Goal: Task Accomplishment & Management: Use online tool/utility

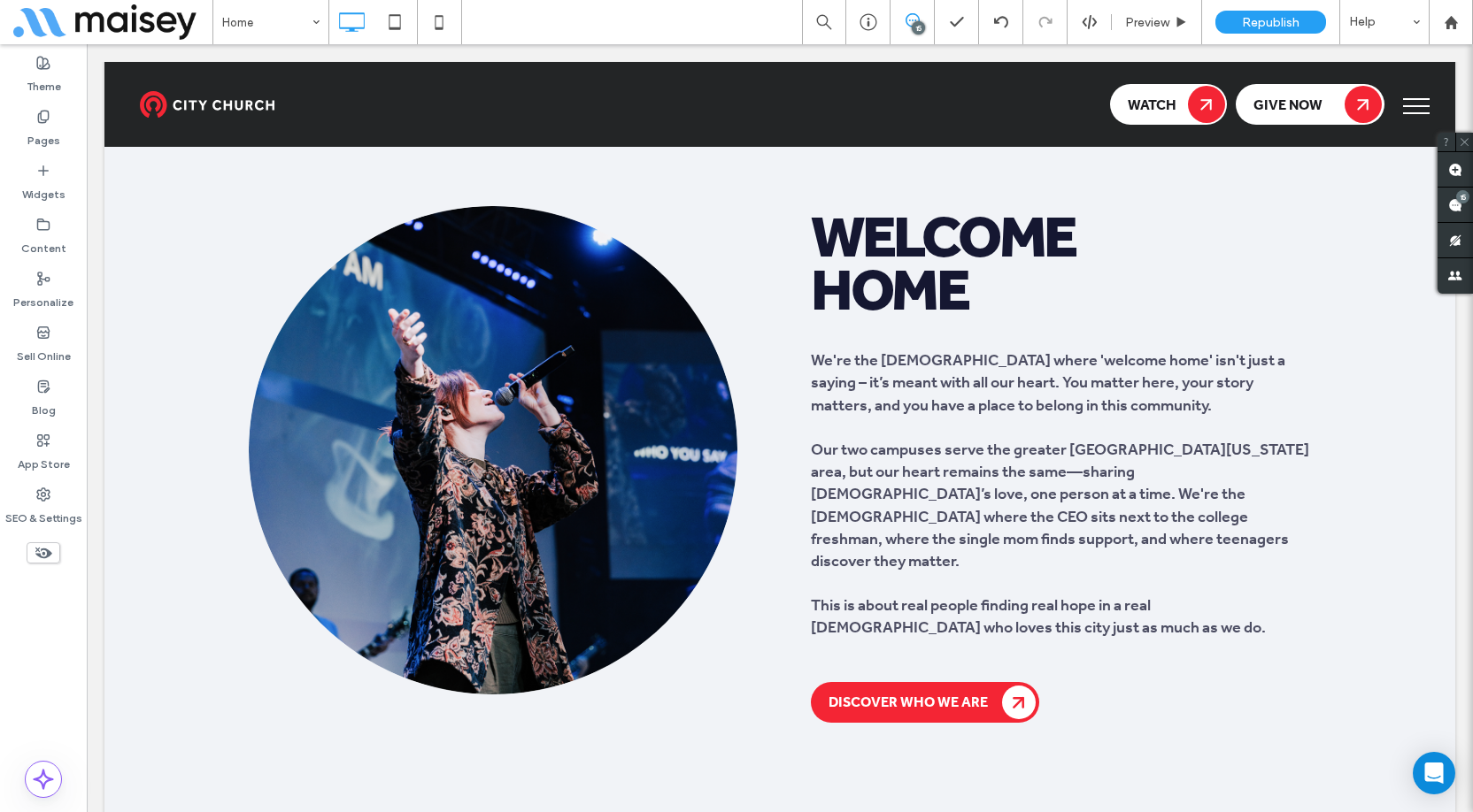
click at [55, 648] on div "Theme Pages Widgets Content Personalize Sell Online Blog App Store SEO & Settin…" at bounding box center [43, 428] width 86 height 768
click at [1446, 210] on span at bounding box center [1455, 205] width 36 height 35
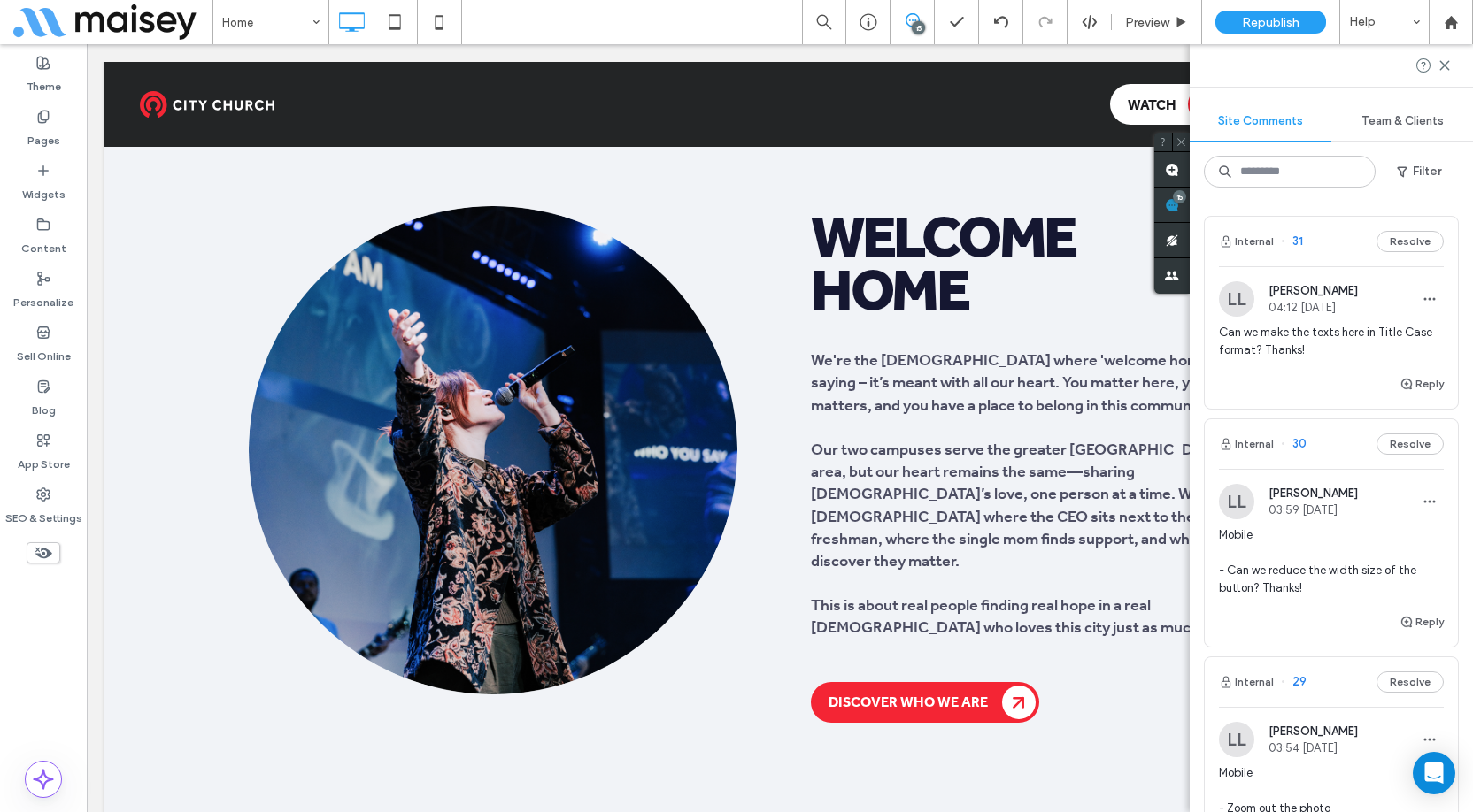
click at [1256, 362] on div "Can we make the texts here in Title Case format? Thanks!" at bounding box center [1331, 349] width 225 height 50
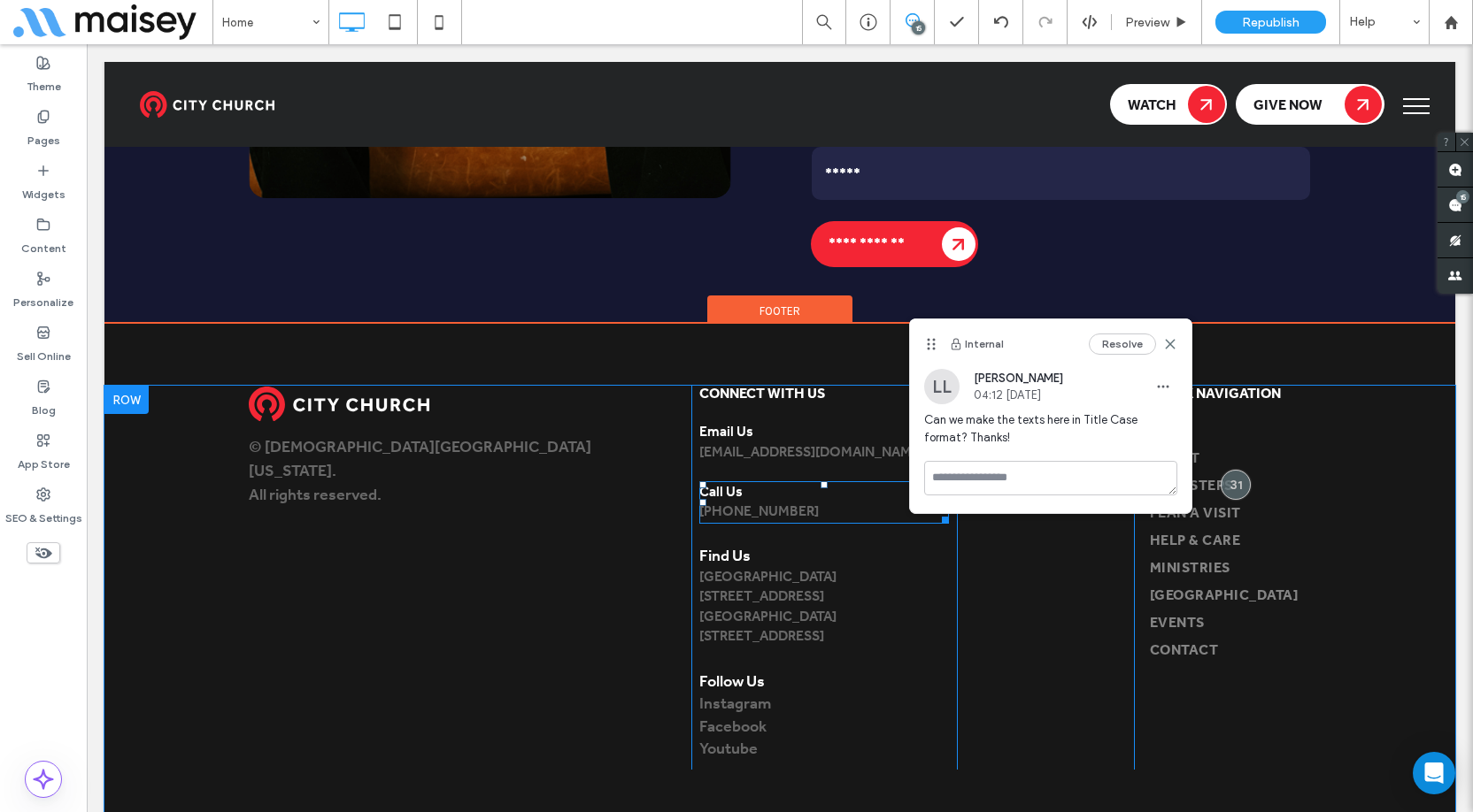
scroll to position [8718, 0]
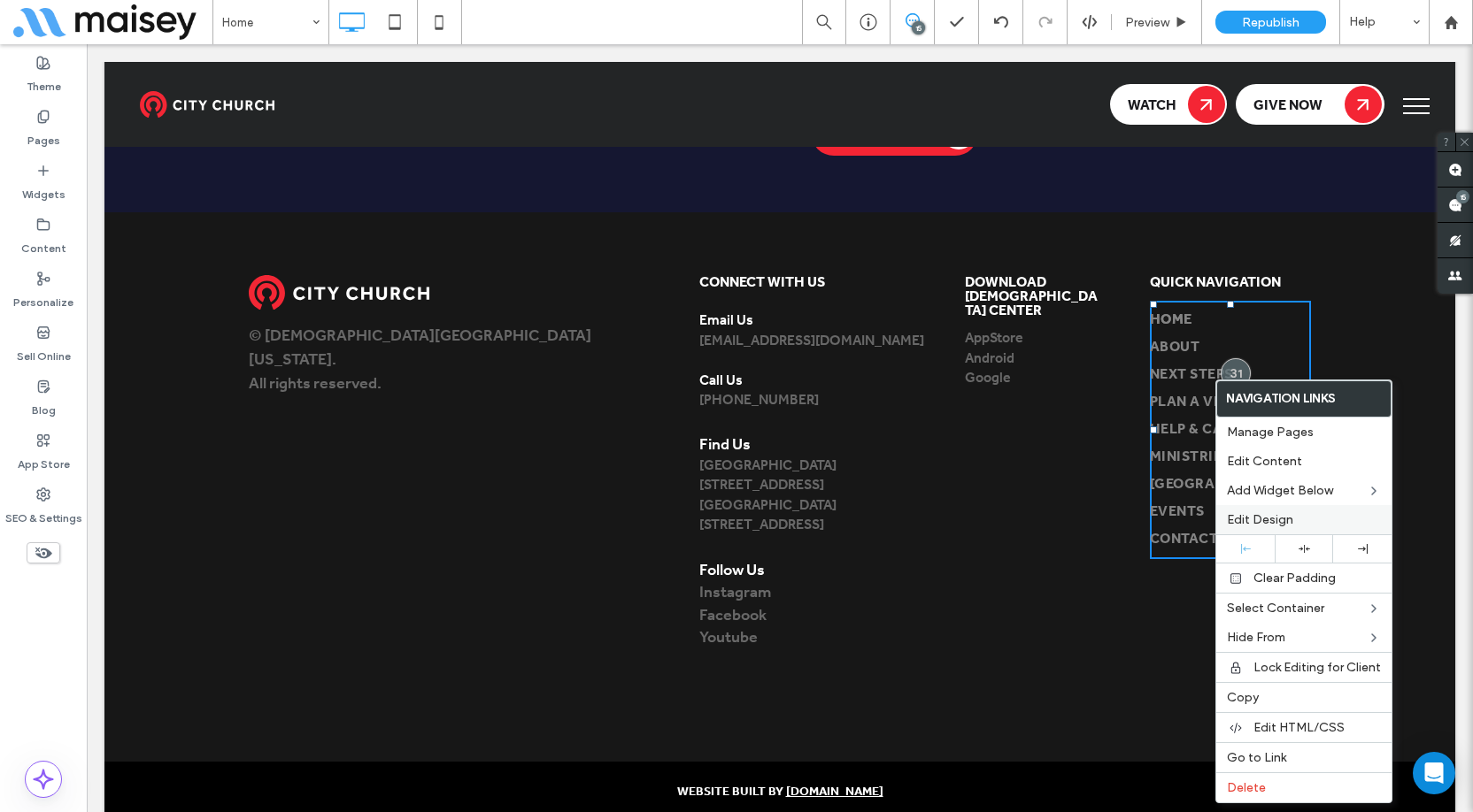
click at [1261, 519] on span "Edit Design" at bounding box center [1260, 520] width 67 height 15
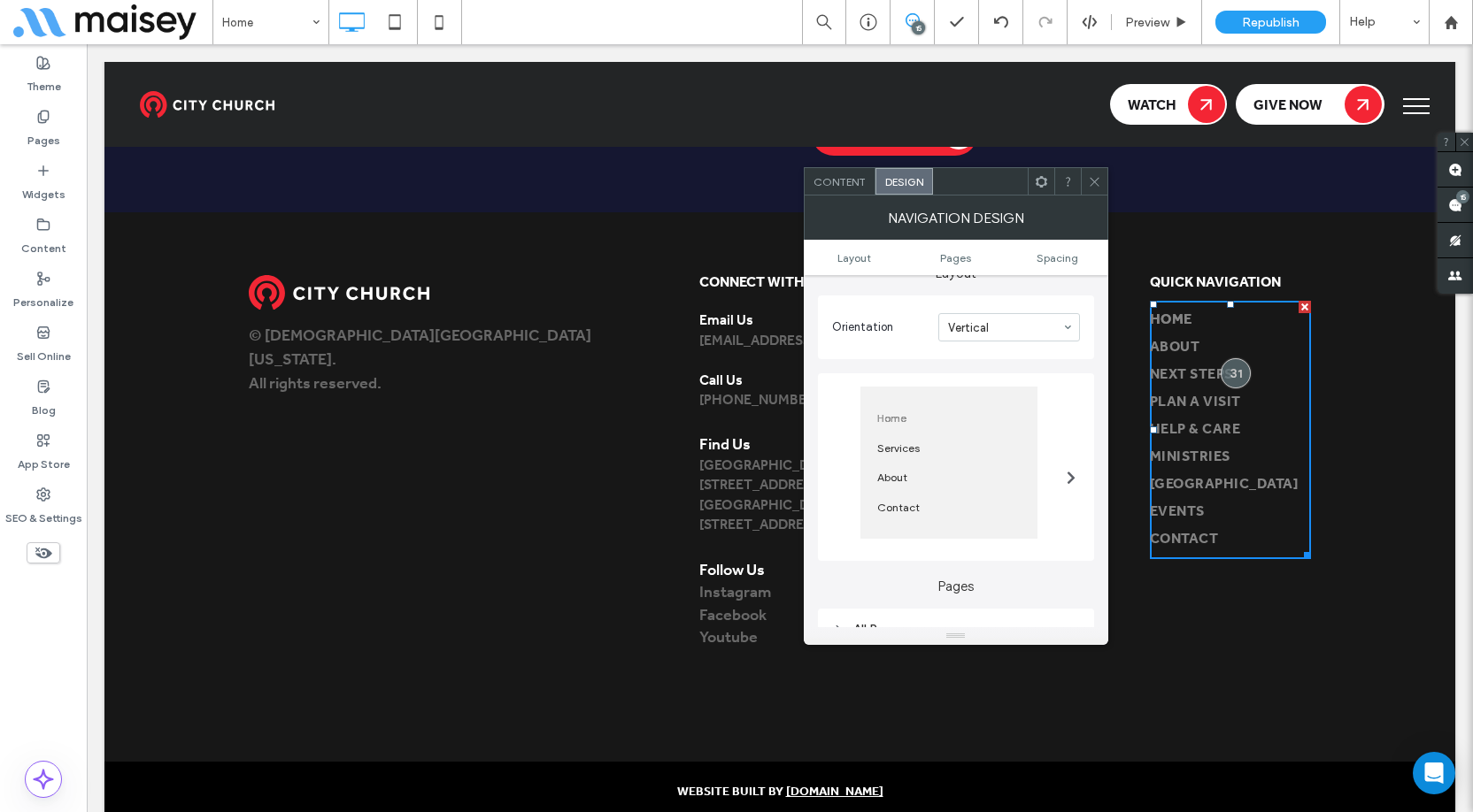
scroll to position [354, 0]
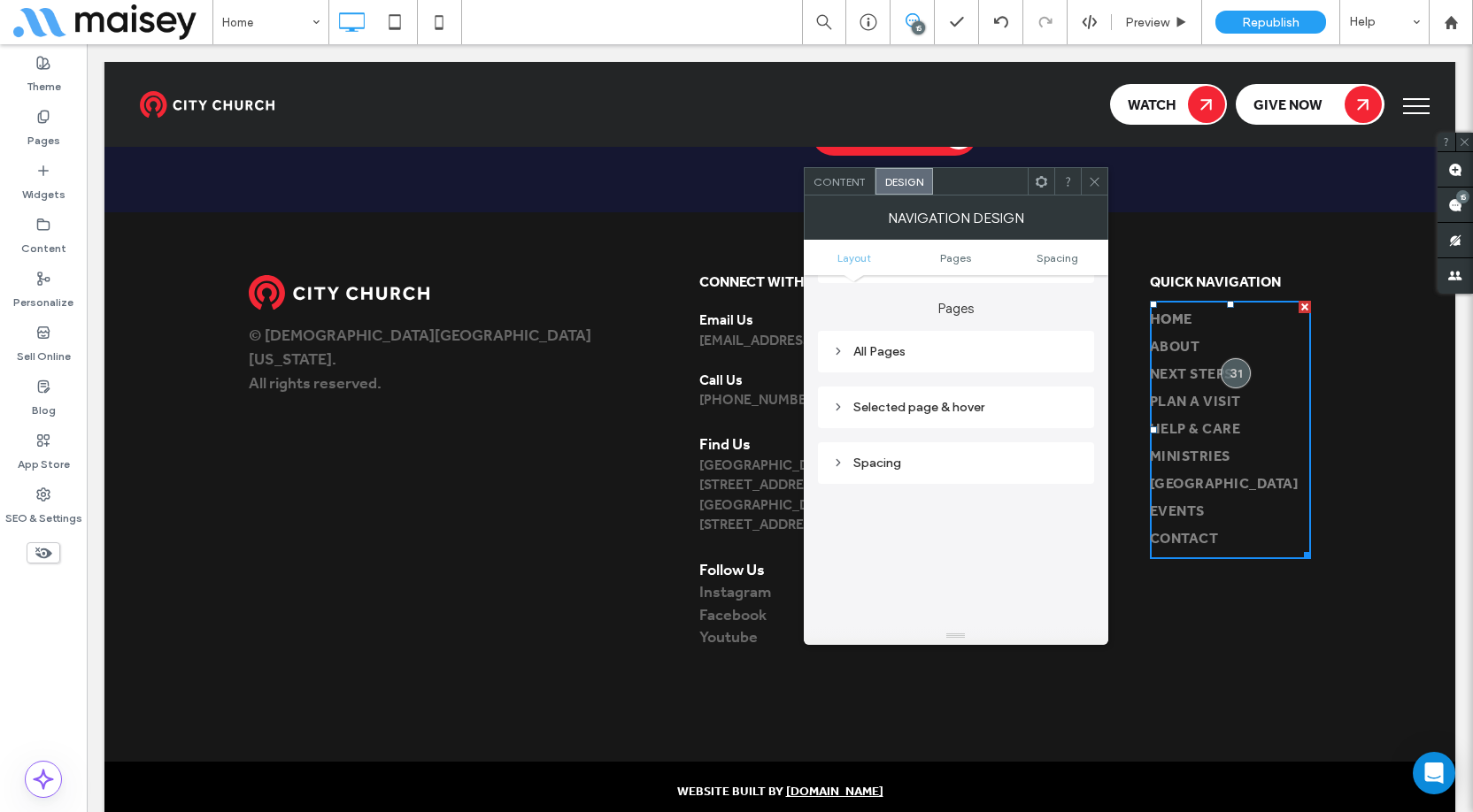
click at [931, 354] on div "All Pages" at bounding box center [956, 351] width 248 height 15
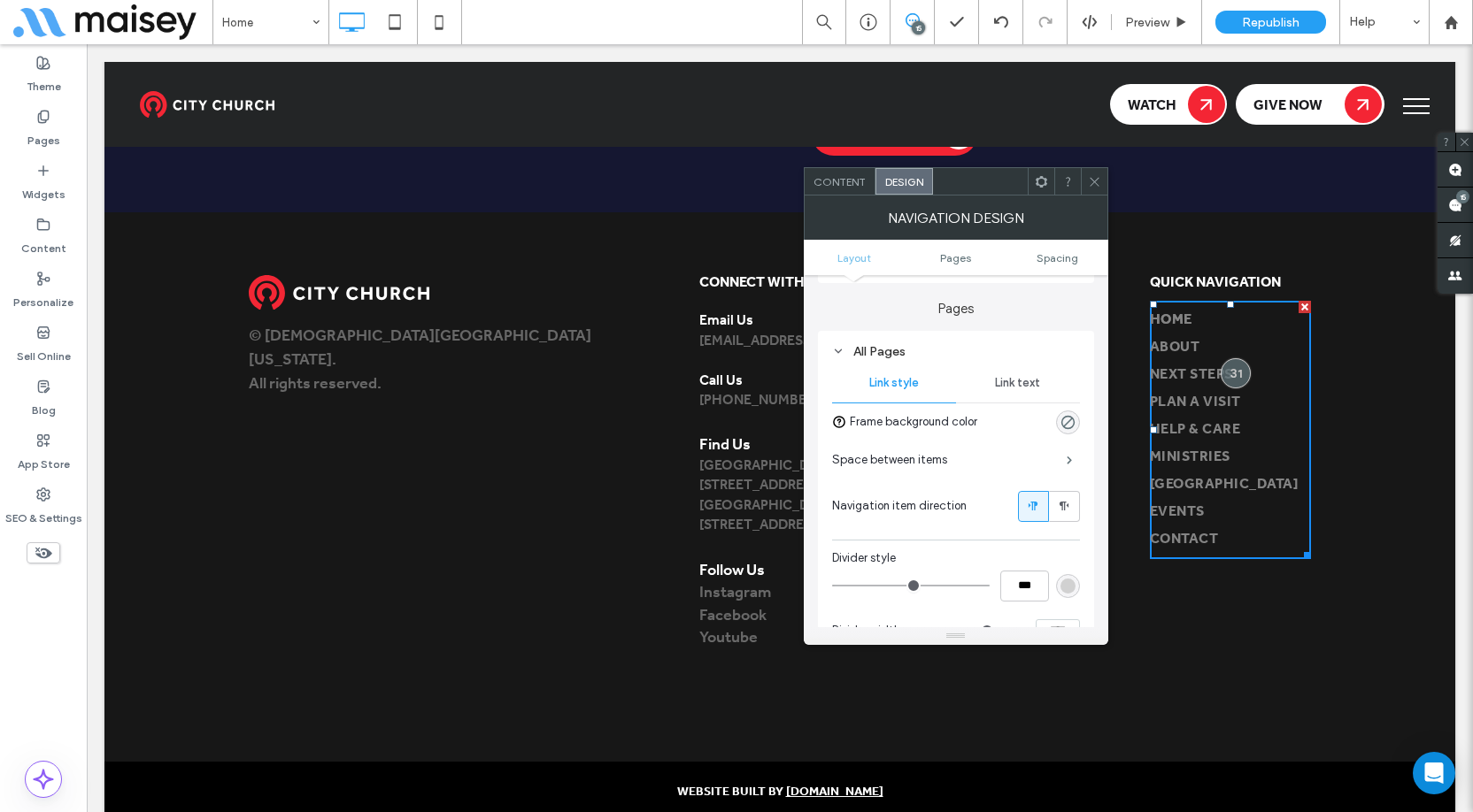
click at [1038, 392] on div "Link text" at bounding box center [1018, 383] width 124 height 39
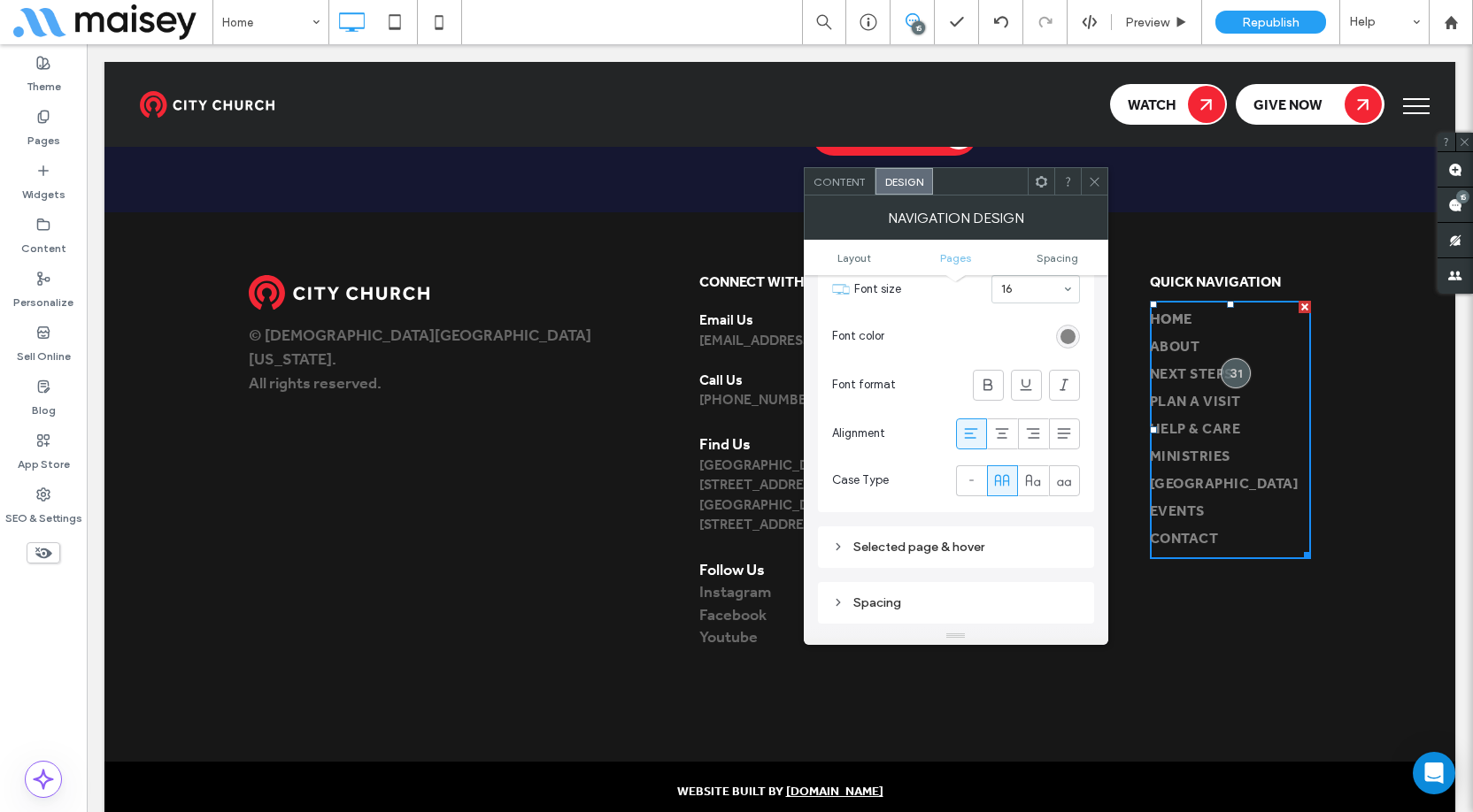
scroll to position [619, 0]
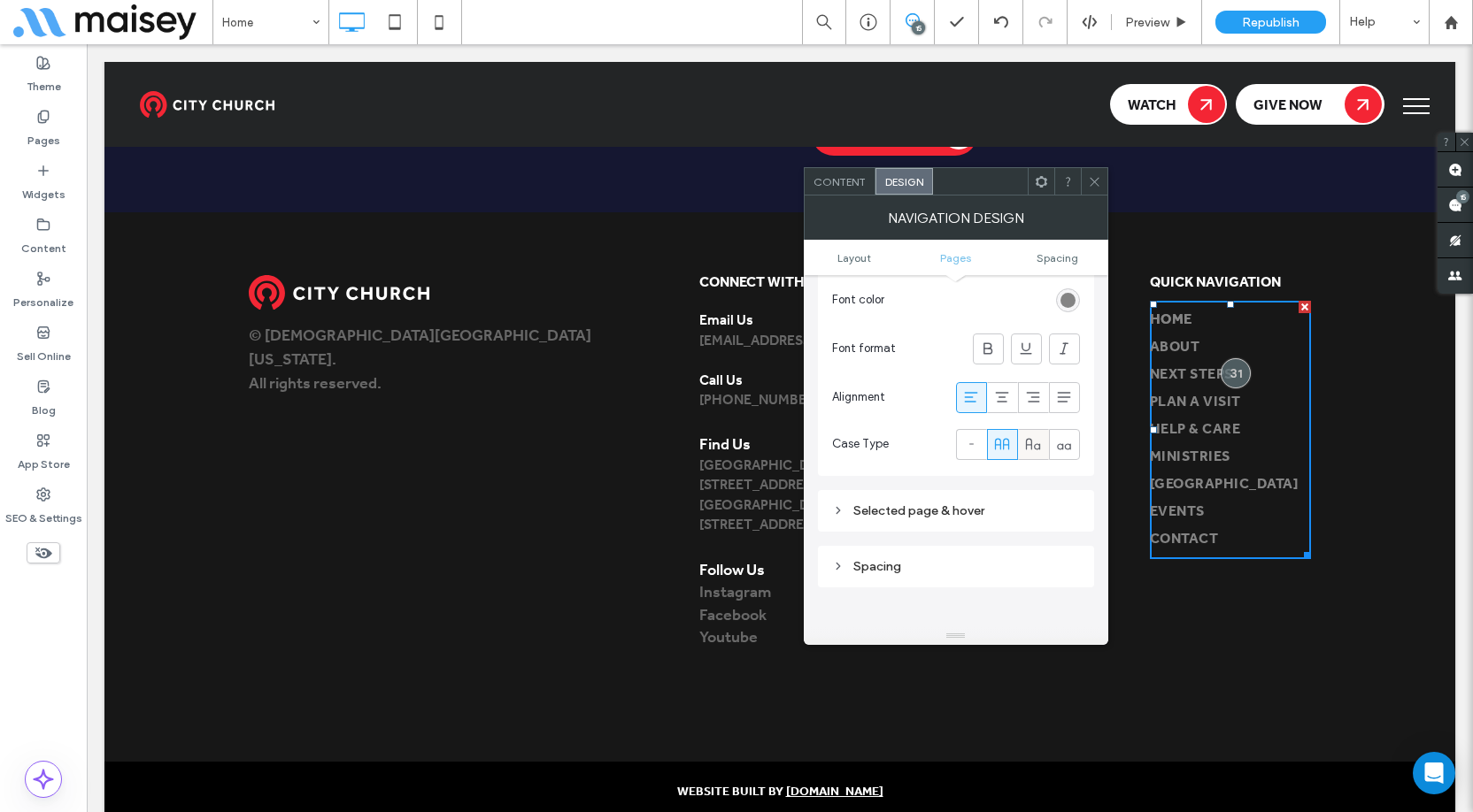
click at [1027, 443] on icon at bounding box center [1033, 444] width 18 height 18
click at [1101, 175] on icon at bounding box center [1094, 181] width 13 height 13
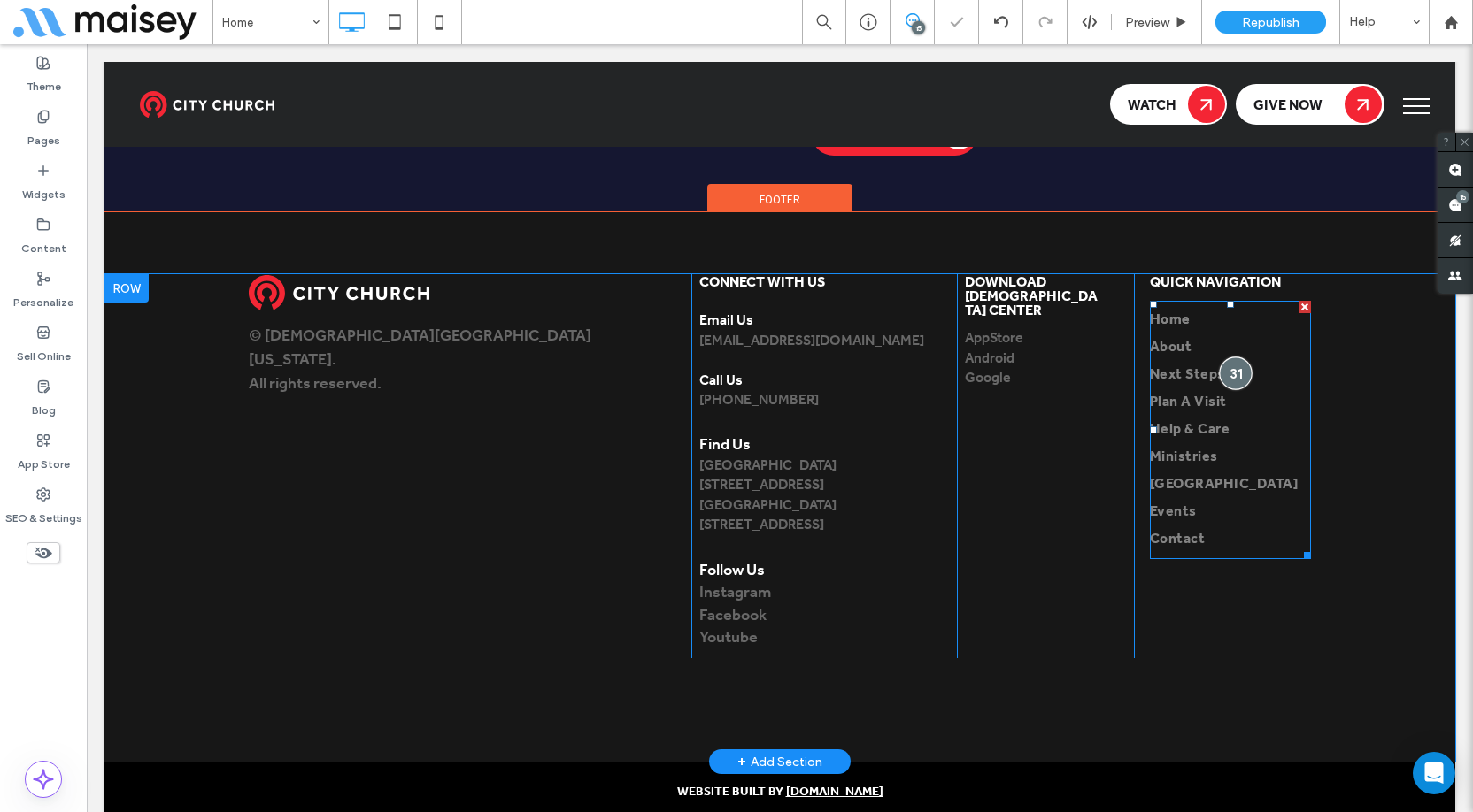
click at [1235, 356] on div at bounding box center [1236, 372] width 33 height 33
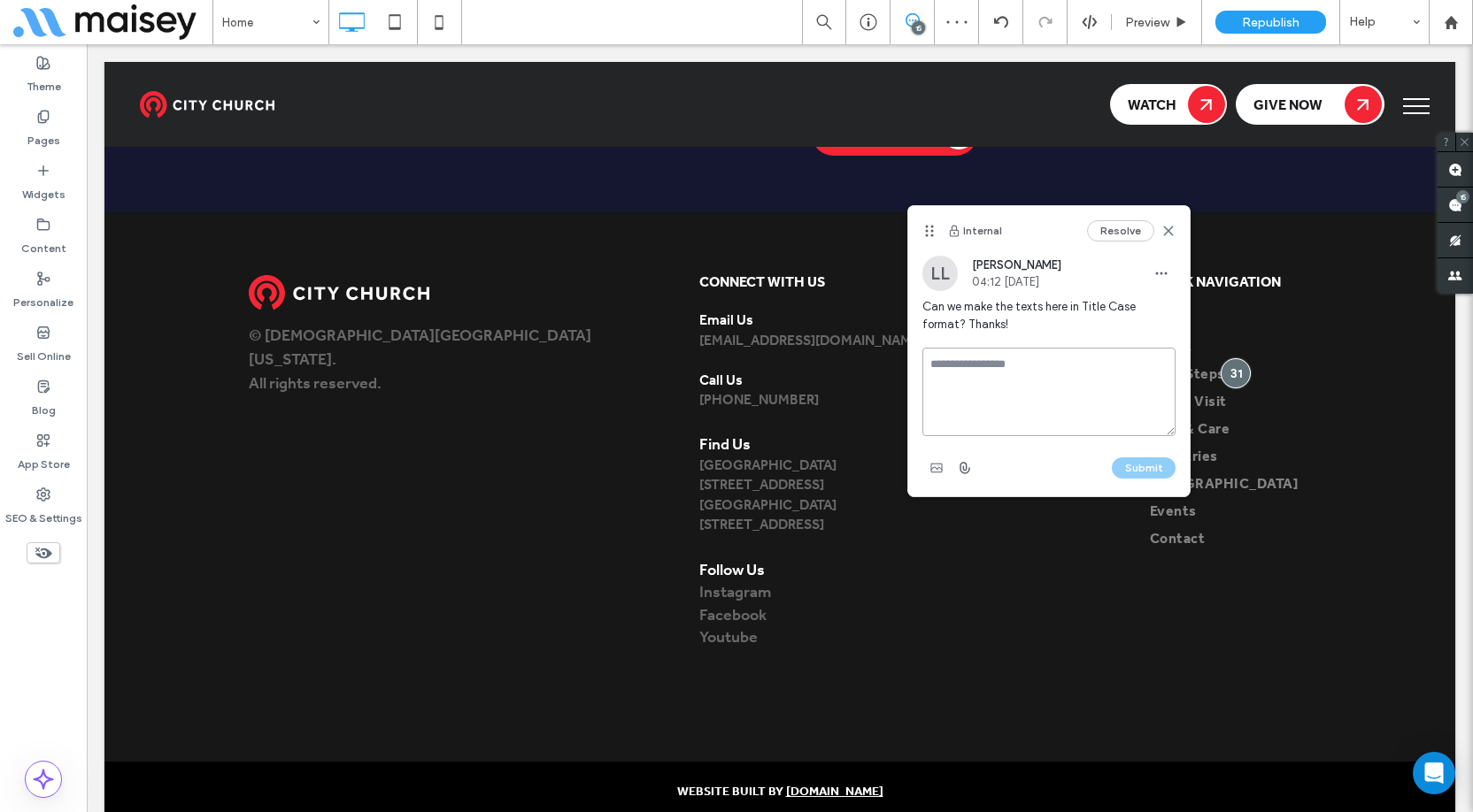
click at [1096, 362] on textarea at bounding box center [1048, 392] width 253 height 88
type textarea "****"
click at [1139, 472] on button "Submit" at bounding box center [1144, 468] width 64 height 22
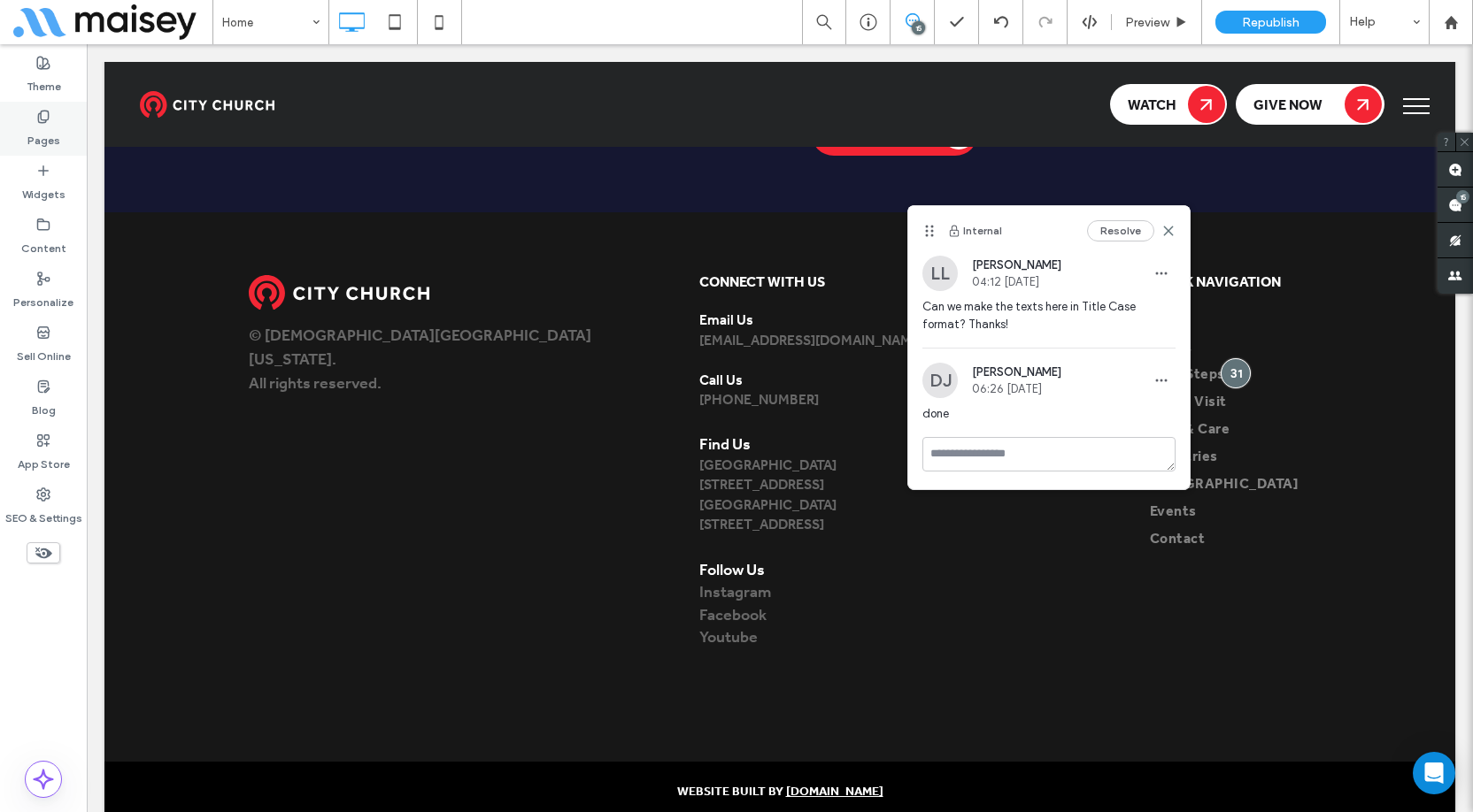
click at [56, 97] on div "Theme" at bounding box center [43, 74] width 86 height 54
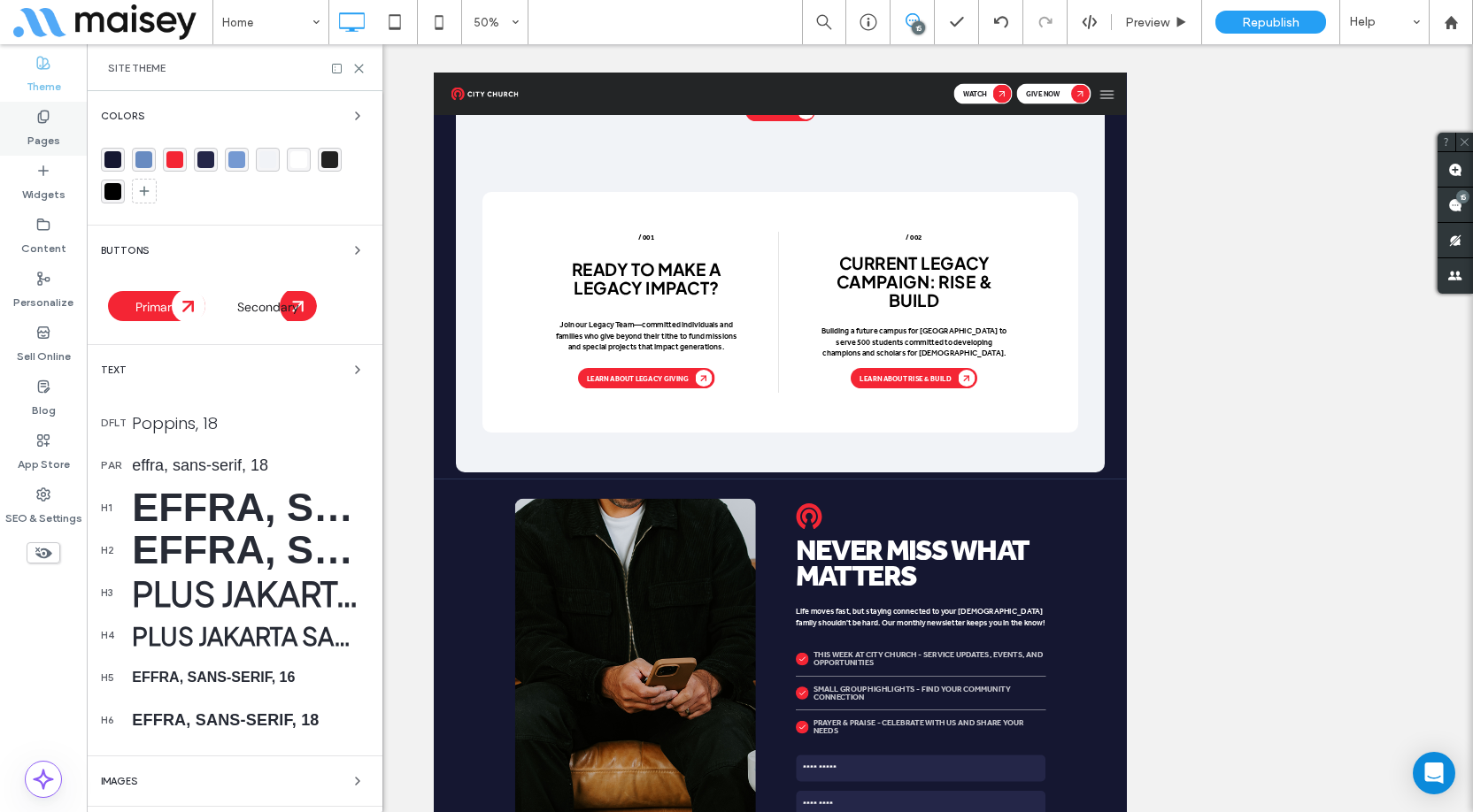
scroll to position [7162, 0]
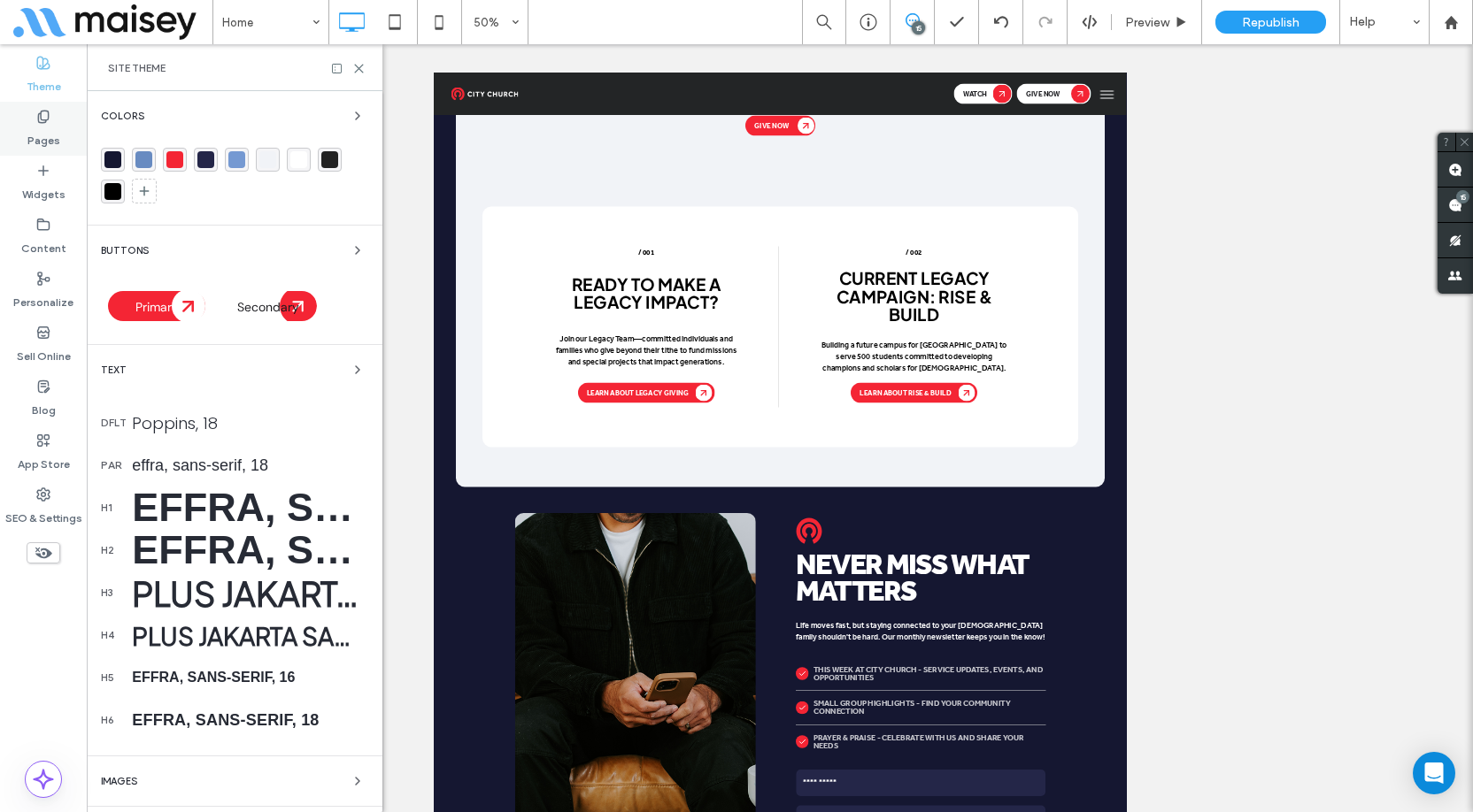
click at [53, 139] on label "Pages" at bounding box center [43, 136] width 33 height 24
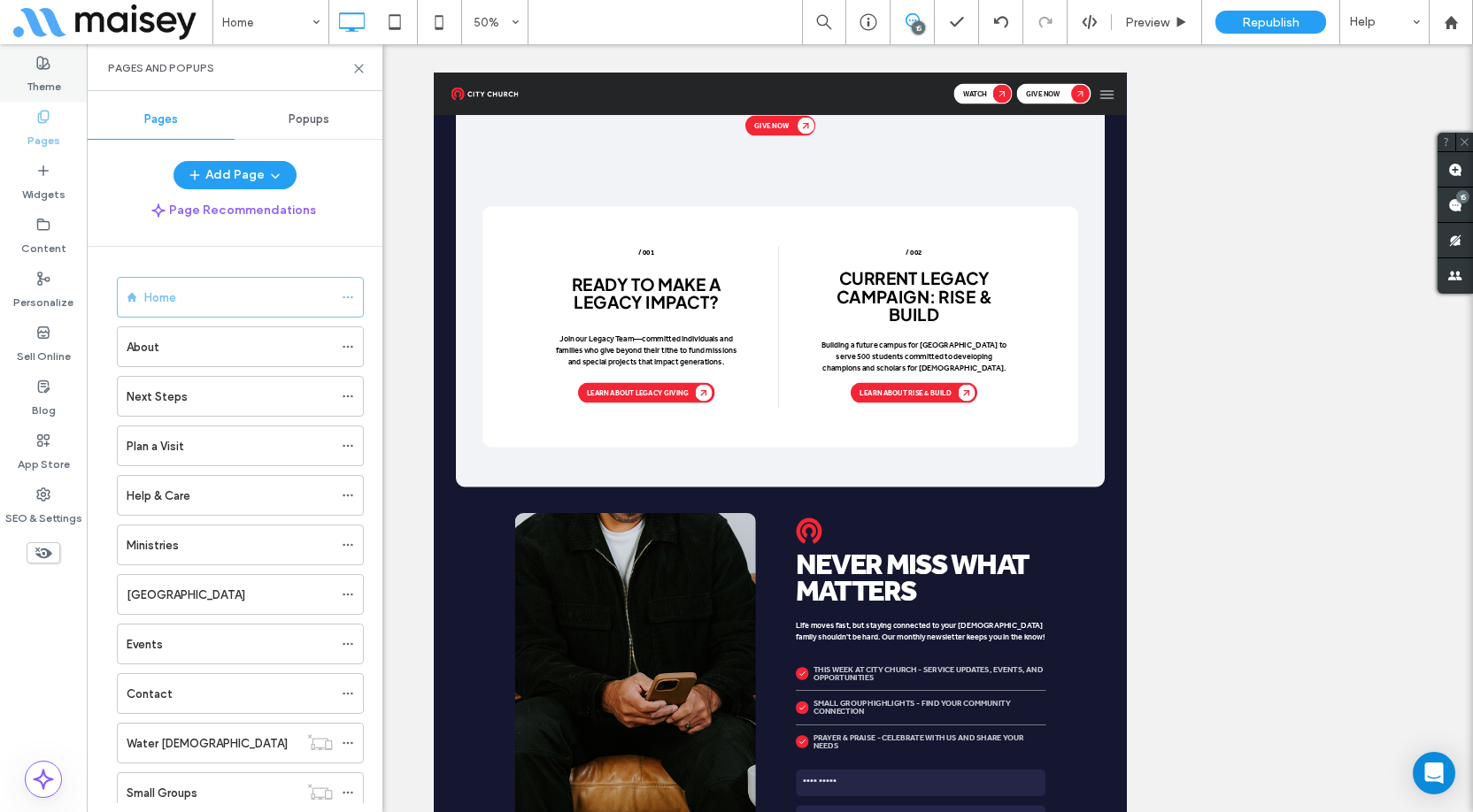
click at [54, 81] on label "Theme" at bounding box center [43, 82] width 35 height 24
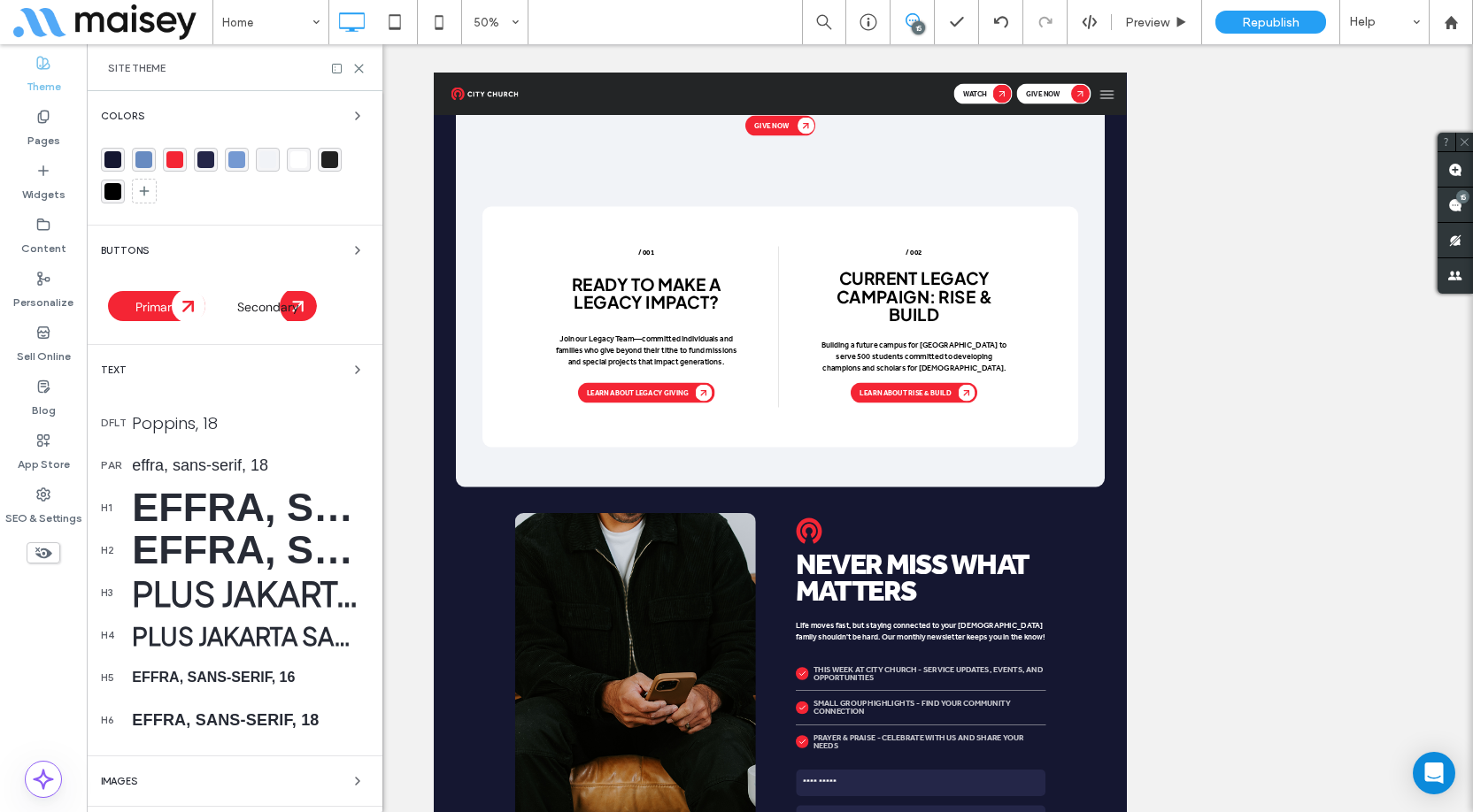
click at [220, 630] on div "Plus Jakarta Sans, 28" at bounding box center [249, 635] width 236 height 31
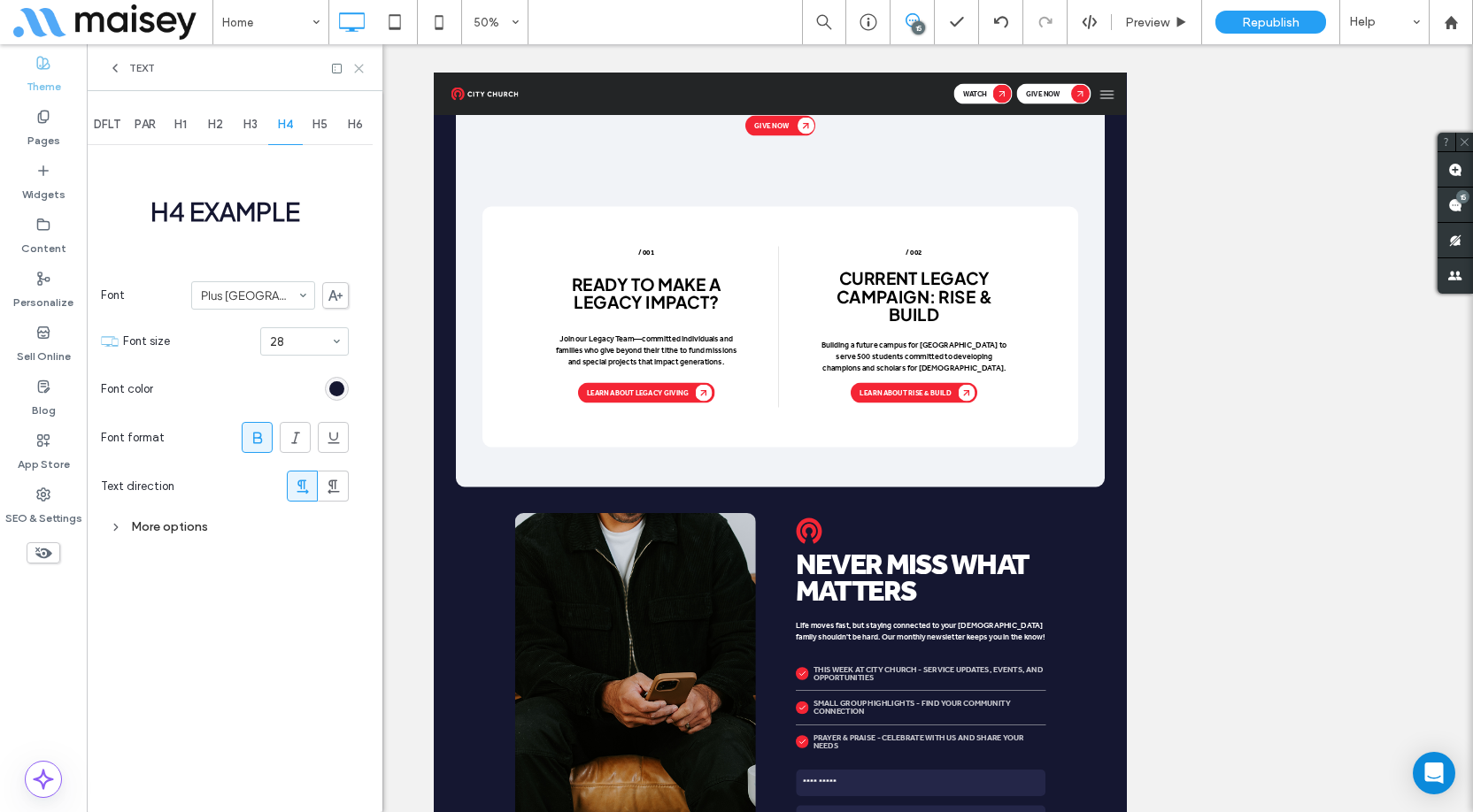
click at [359, 70] on icon at bounding box center [359, 69] width 13 height 13
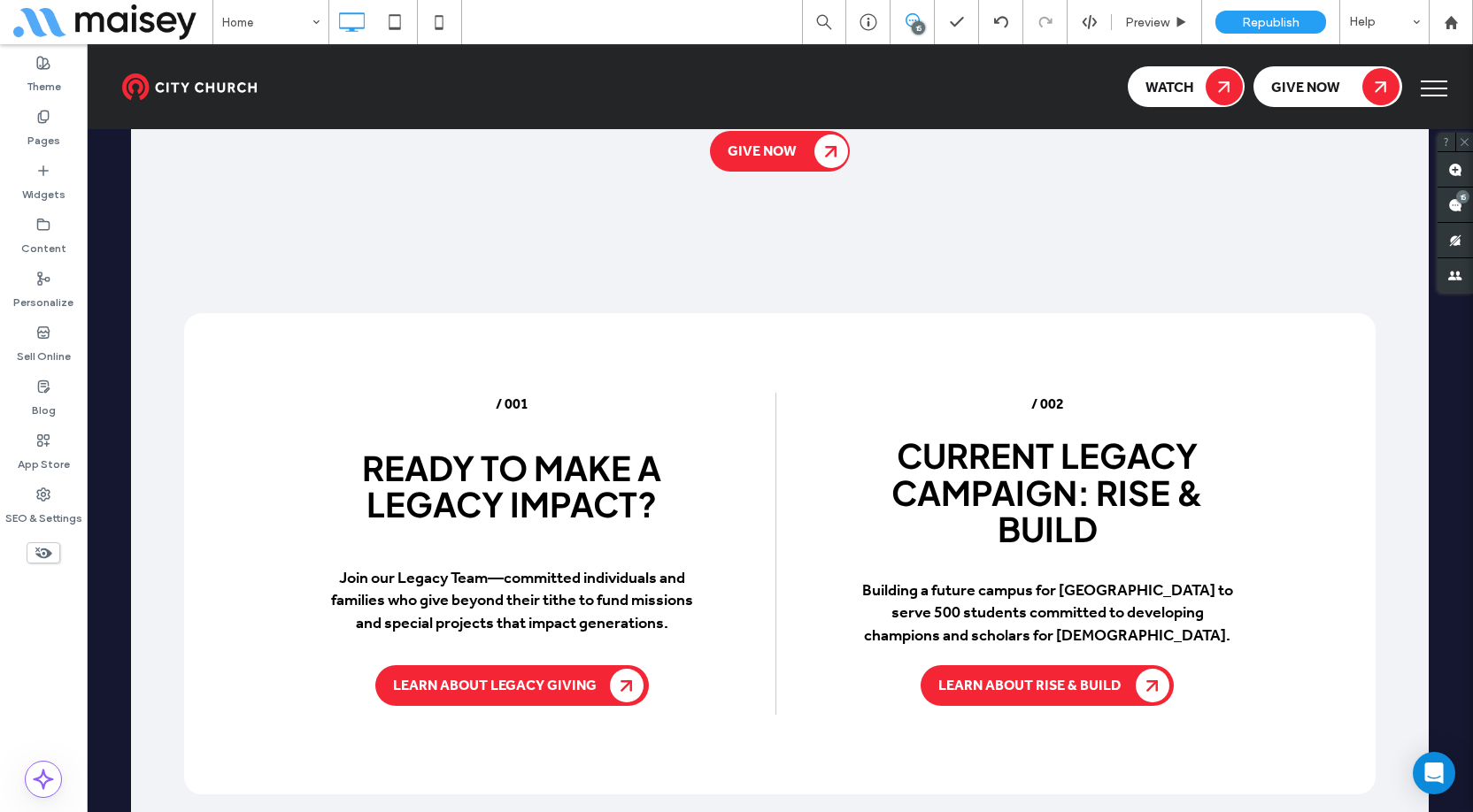
scroll to position [7154, 0]
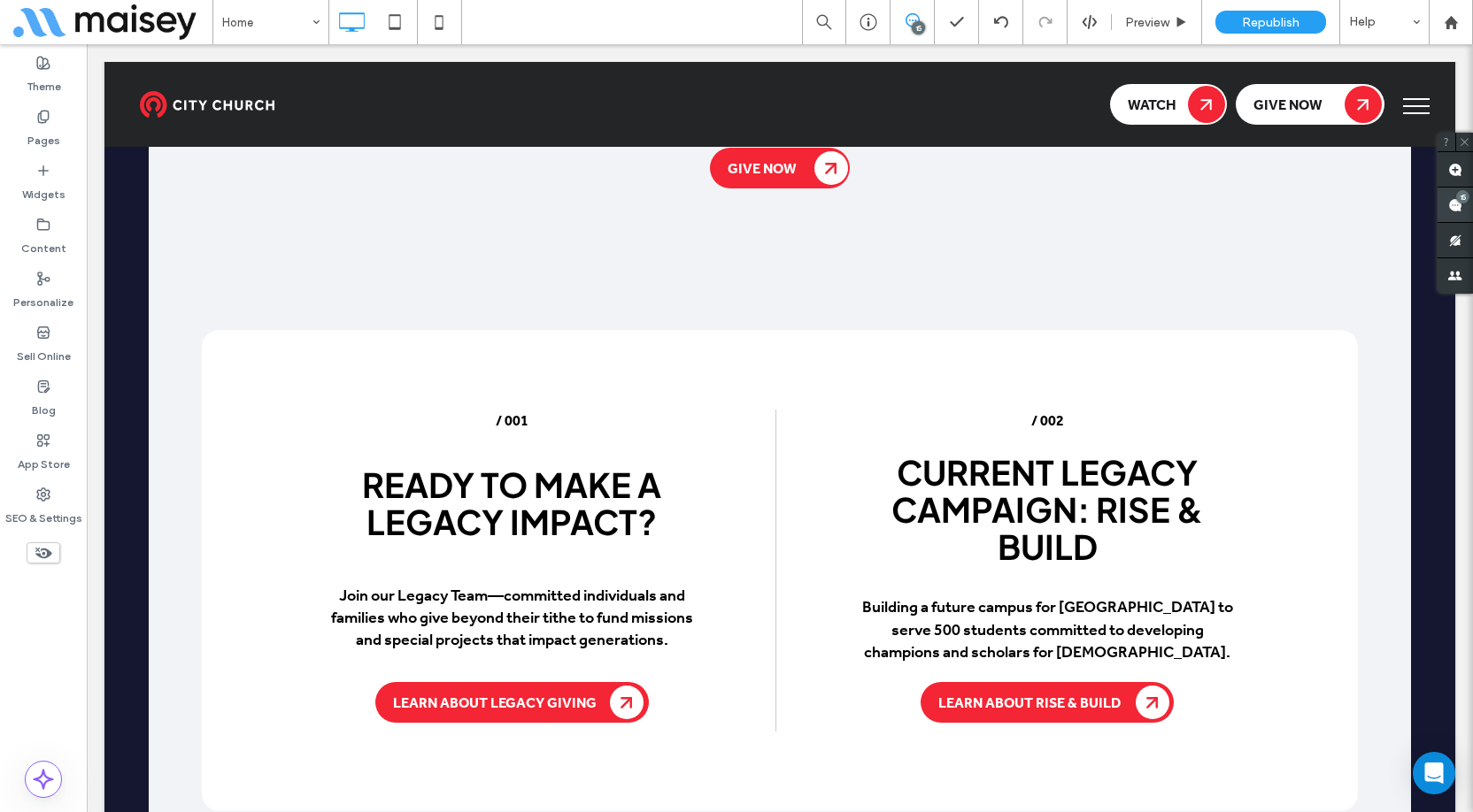
click at [1456, 202] on use at bounding box center [1455, 205] width 14 height 14
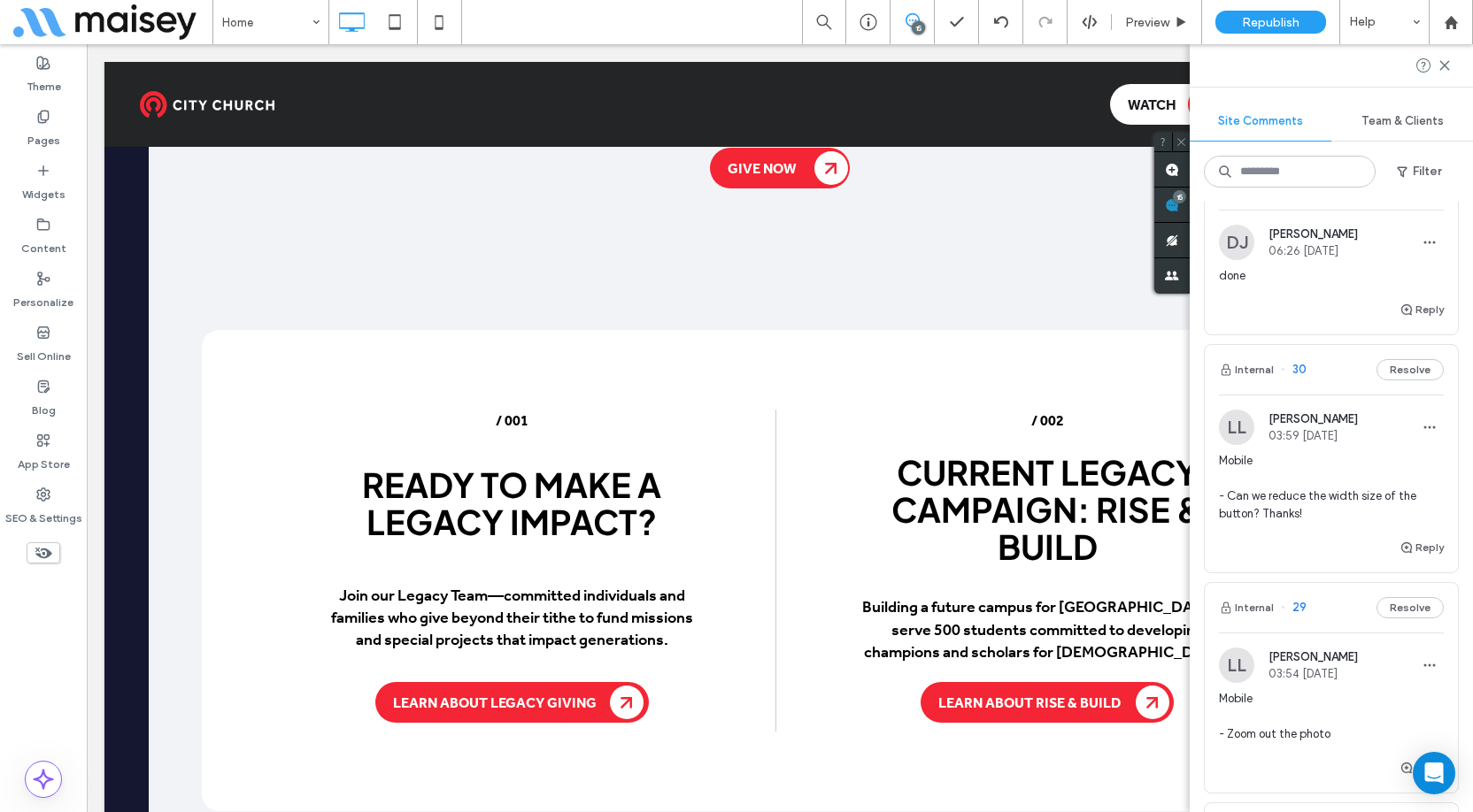
scroll to position [177, 0]
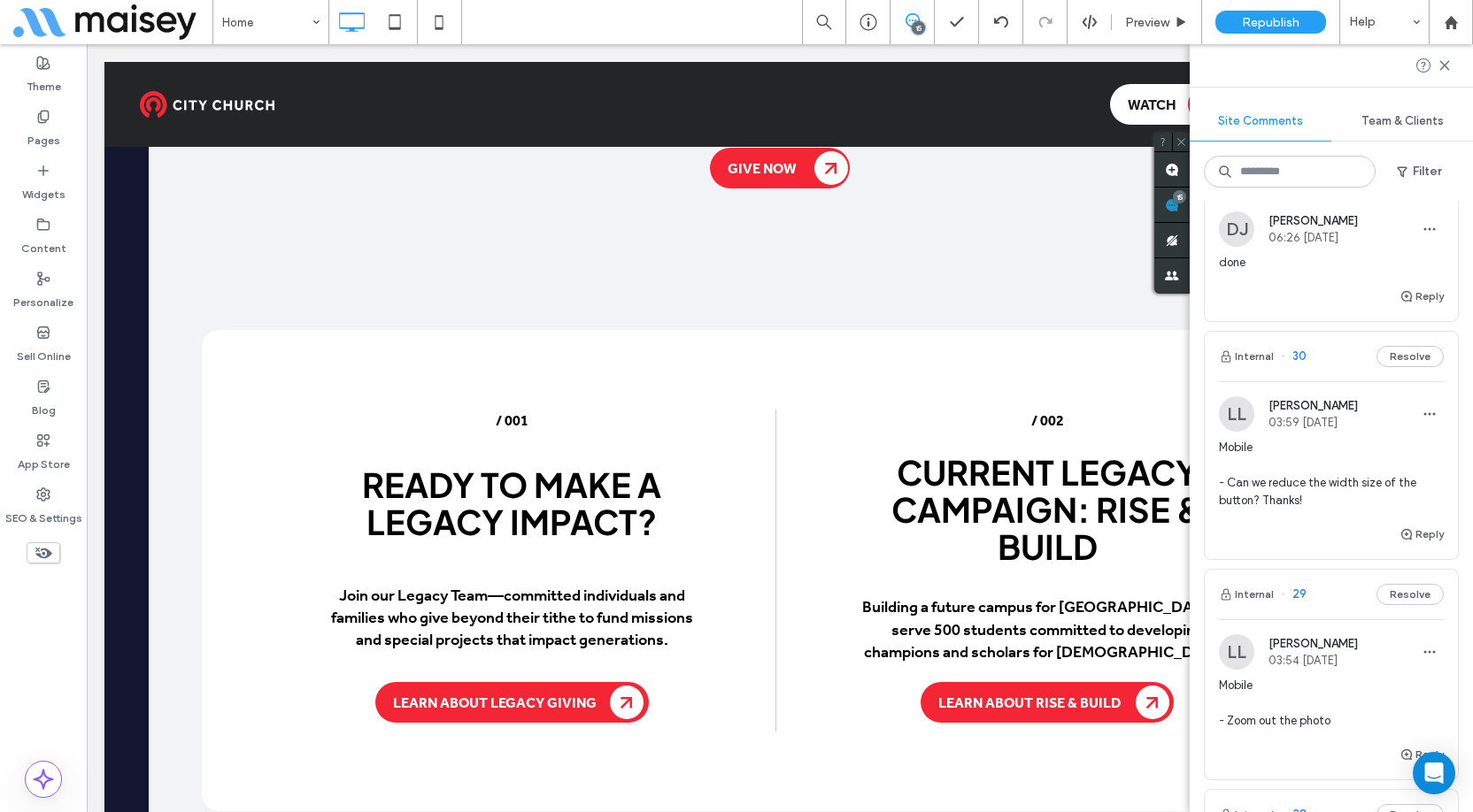
click at [1245, 541] on div "Reply" at bounding box center [1331, 541] width 253 height 36
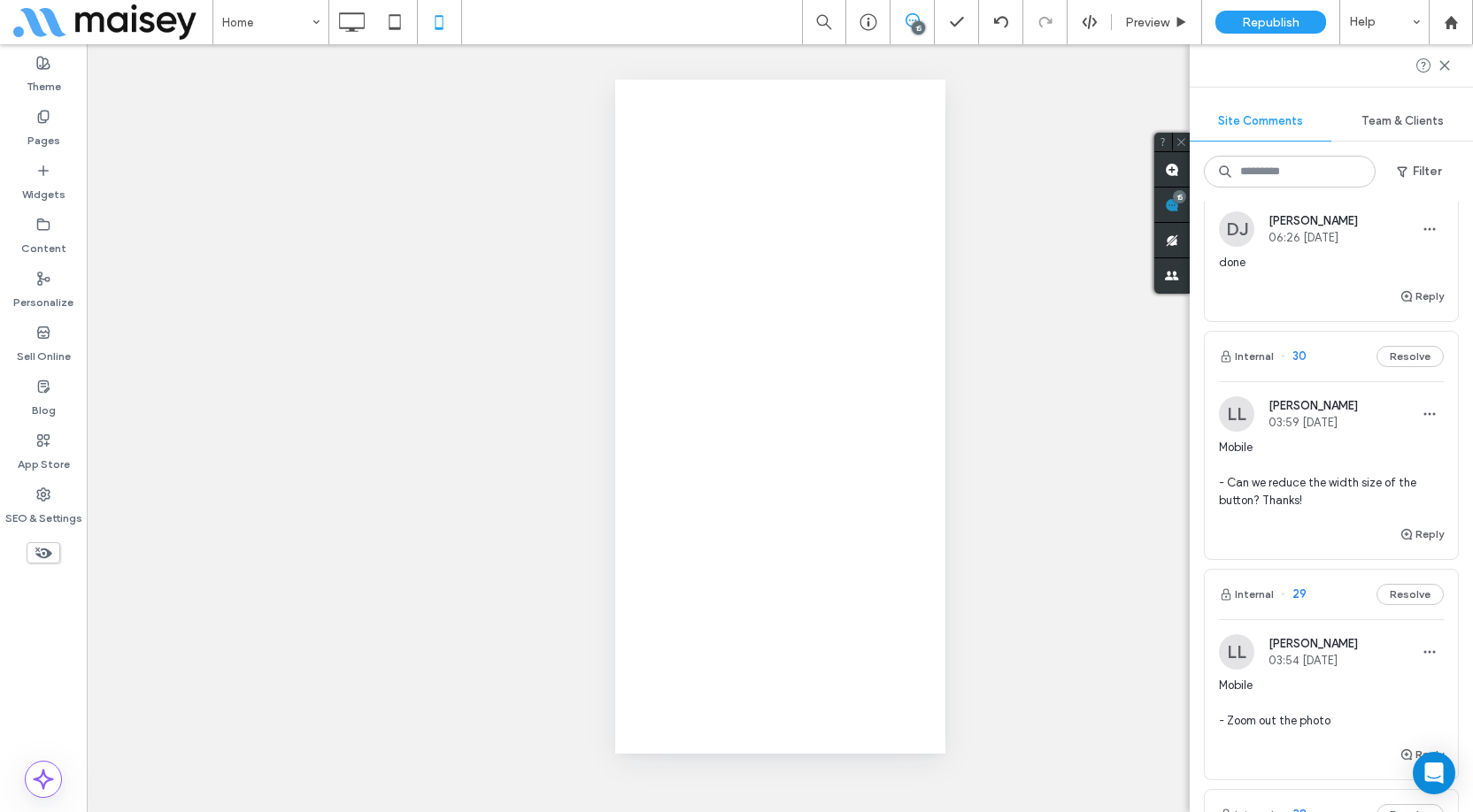
scroll to position [0, 0]
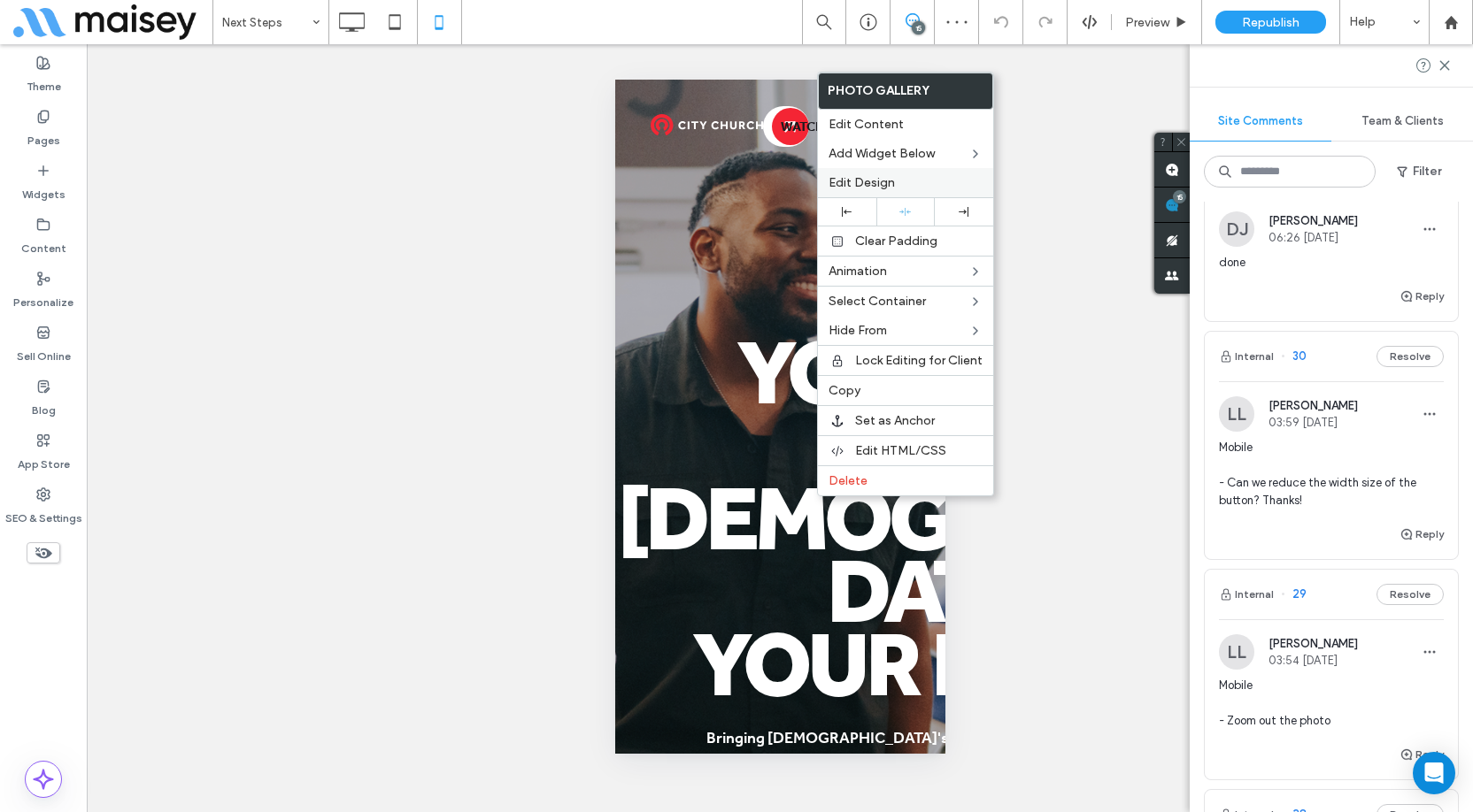
click at [888, 173] on div "Edit Design" at bounding box center [905, 182] width 175 height 29
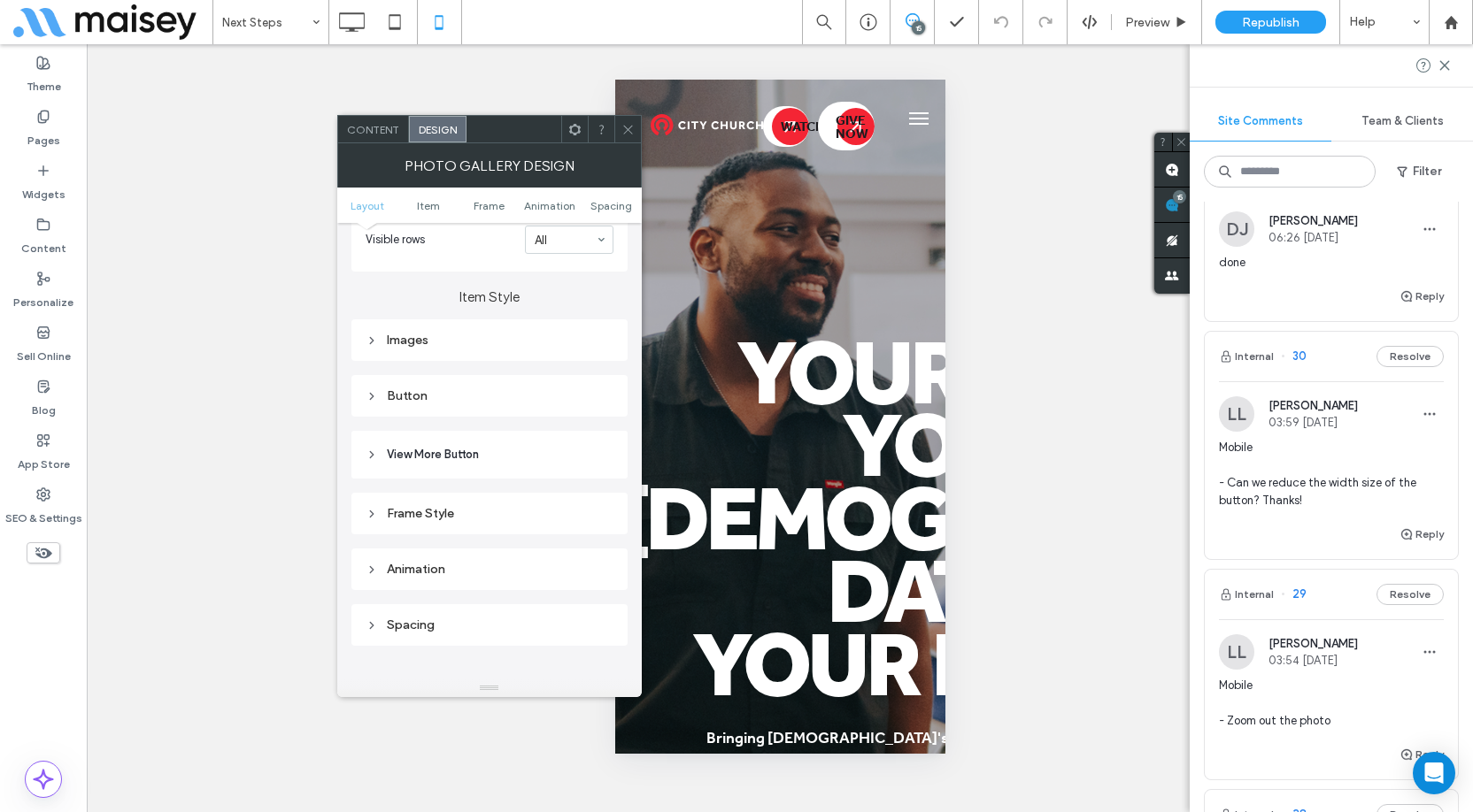
scroll to position [619, 0]
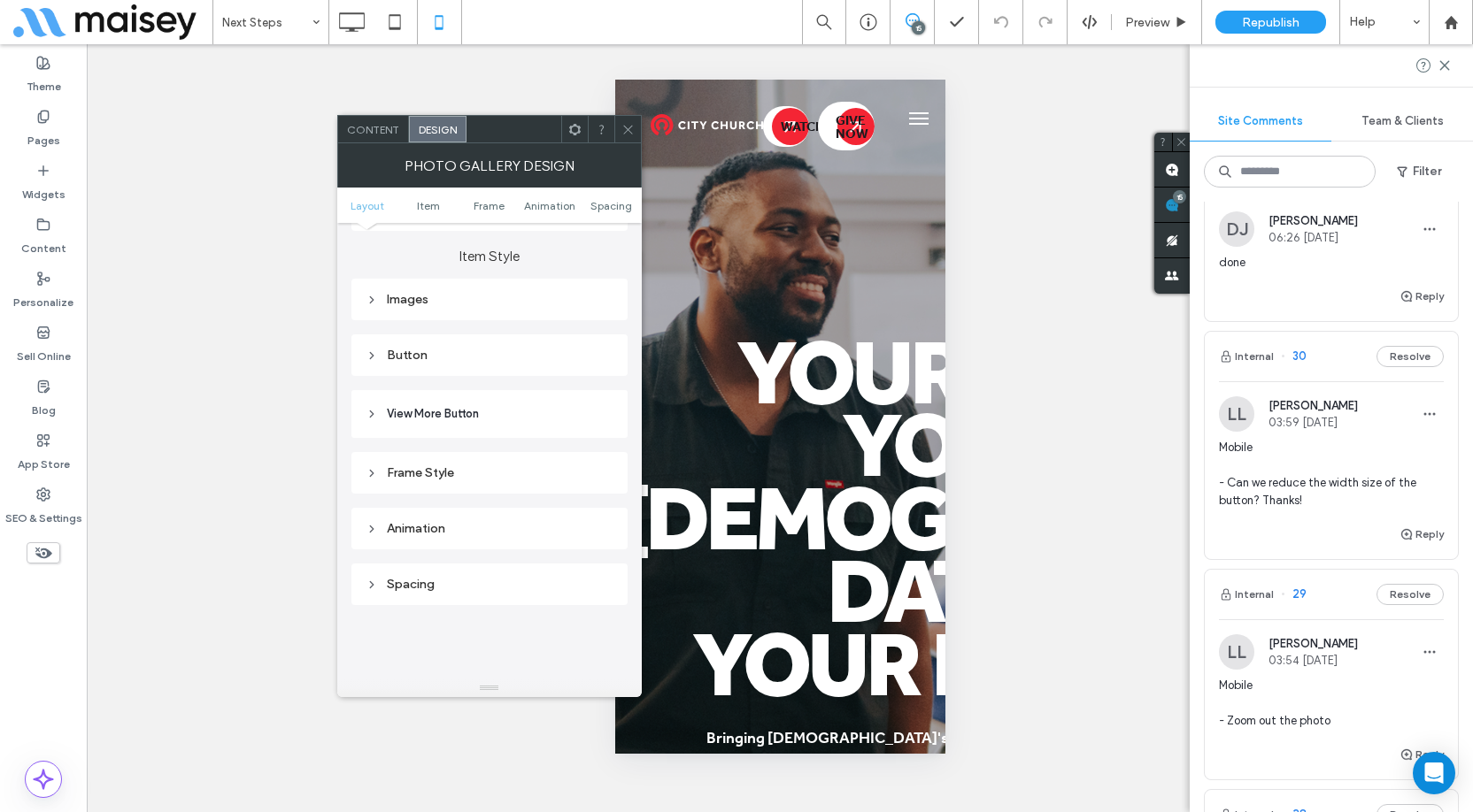
click at [438, 351] on div "Button" at bounding box center [490, 355] width 248 height 15
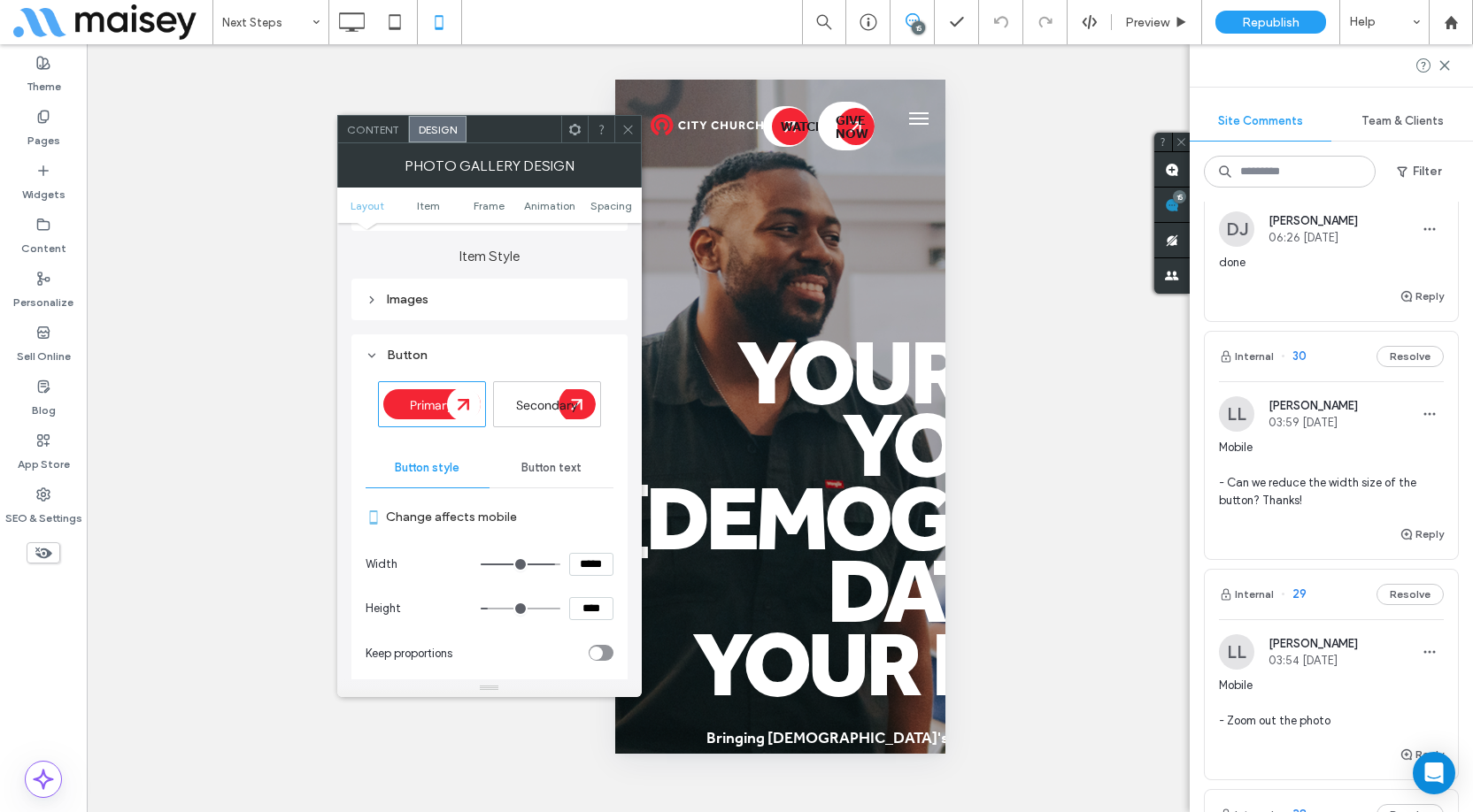
click at [581, 567] on input "*****" at bounding box center [591, 565] width 44 height 23
type input "*****"
type input "***"
click at [601, 525] on label "Change affects mobile" at bounding box center [500, 517] width 227 height 33
click at [585, 565] on input "*****" at bounding box center [591, 565] width 44 height 23
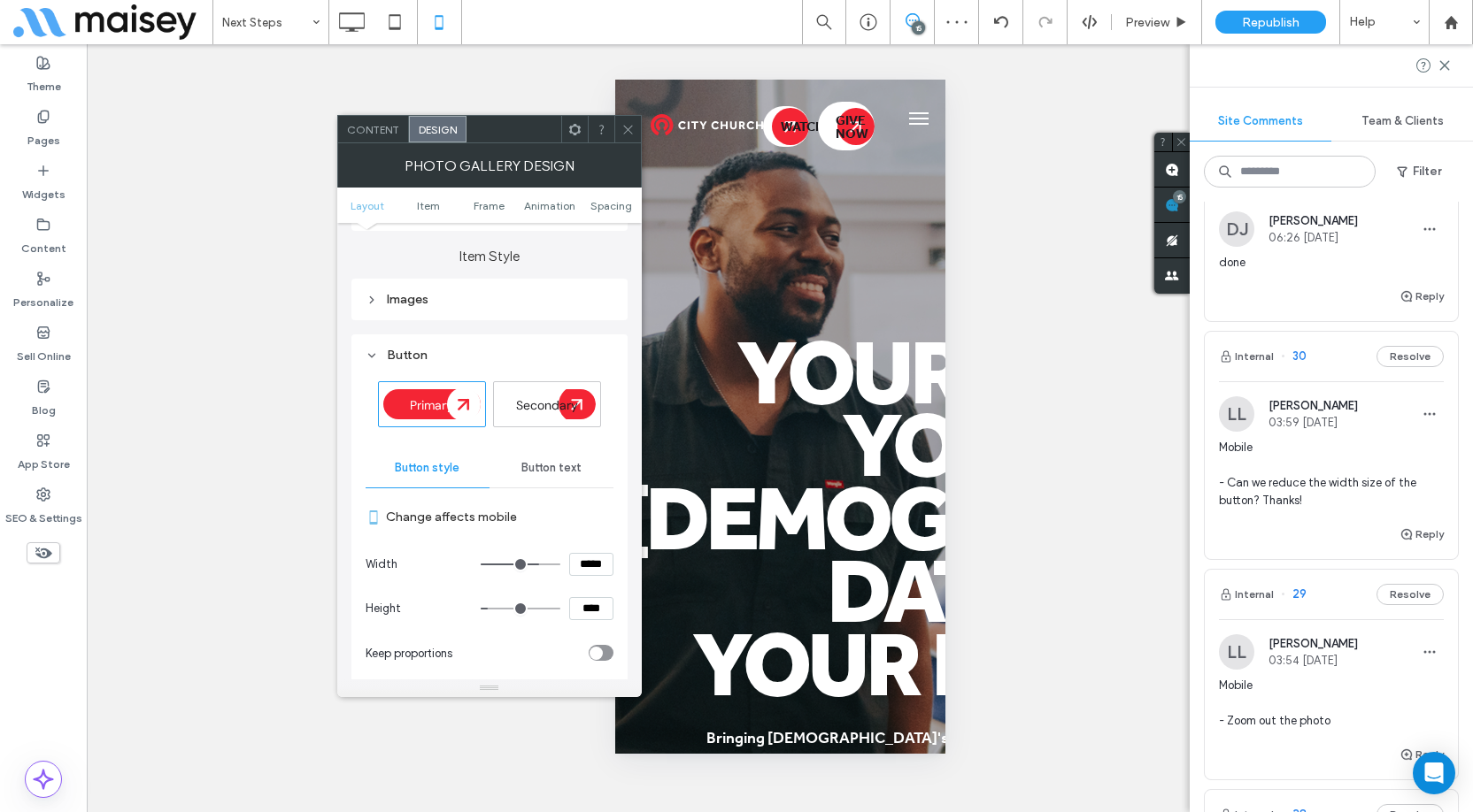
type input "*****"
type input "***"
click at [608, 530] on label "Change affects mobile" at bounding box center [500, 517] width 227 height 33
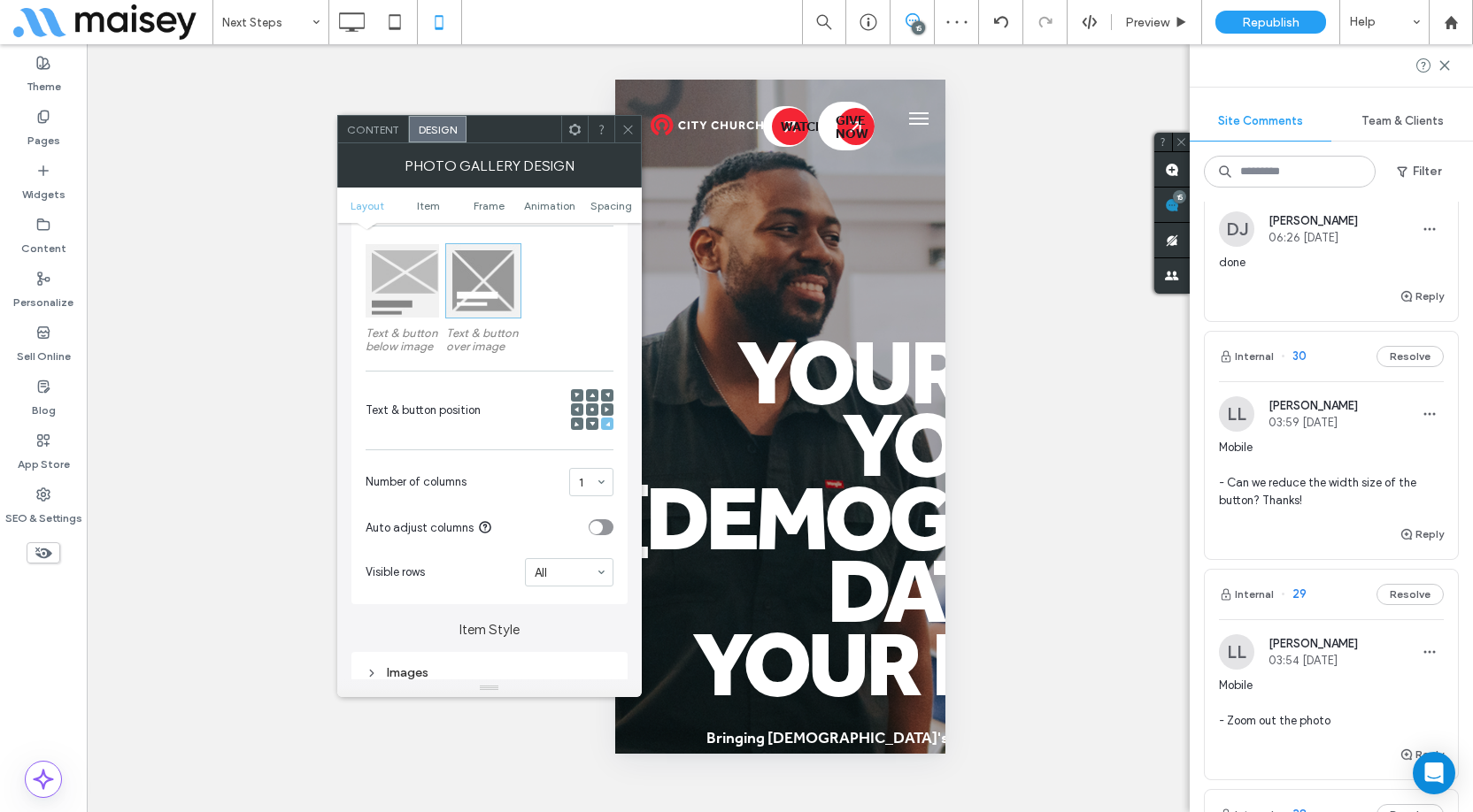
scroll to position [266, 0]
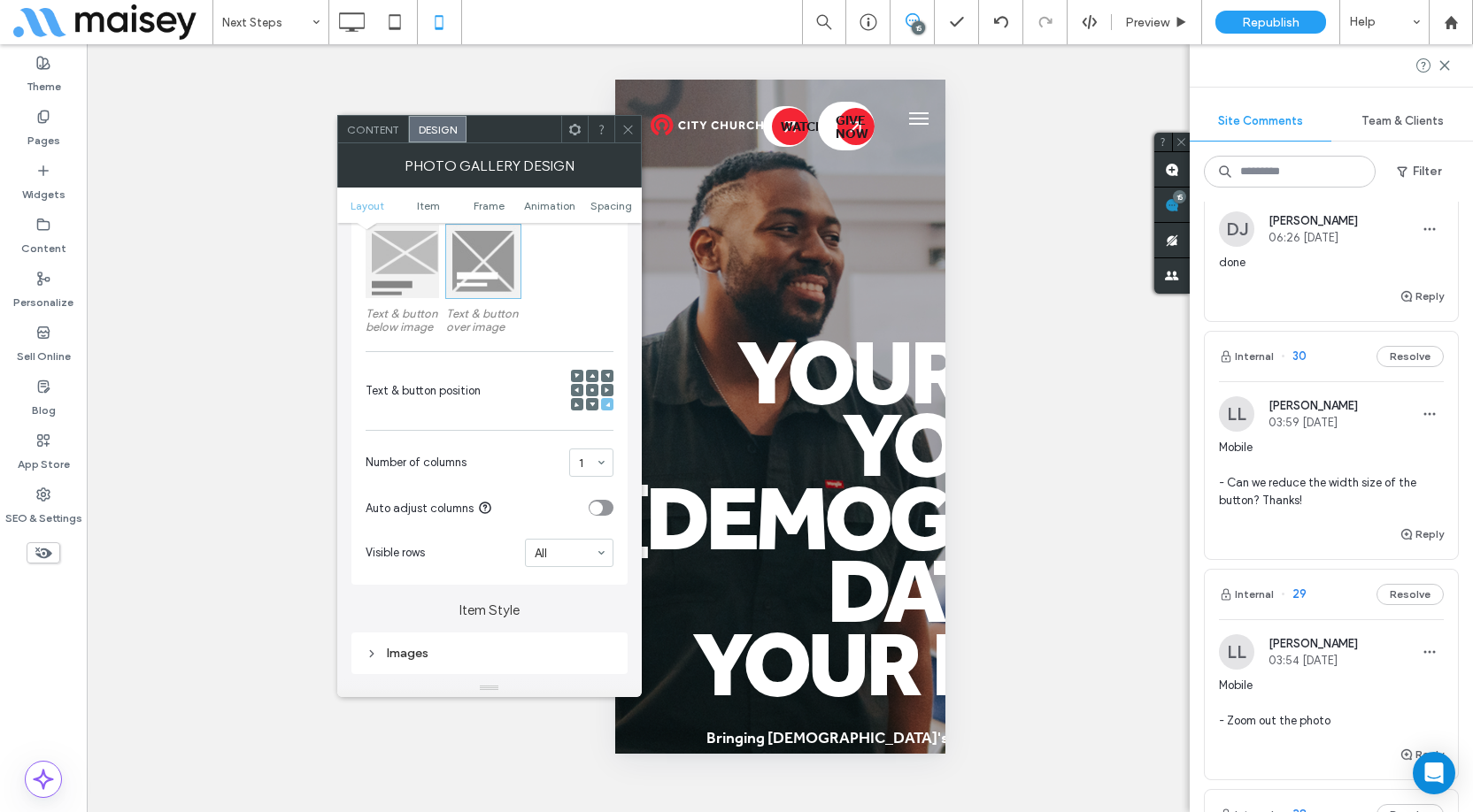
click at [591, 403] on use at bounding box center [592, 405] width 6 height 5
click at [630, 133] on icon at bounding box center [628, 130] width 13 height 13
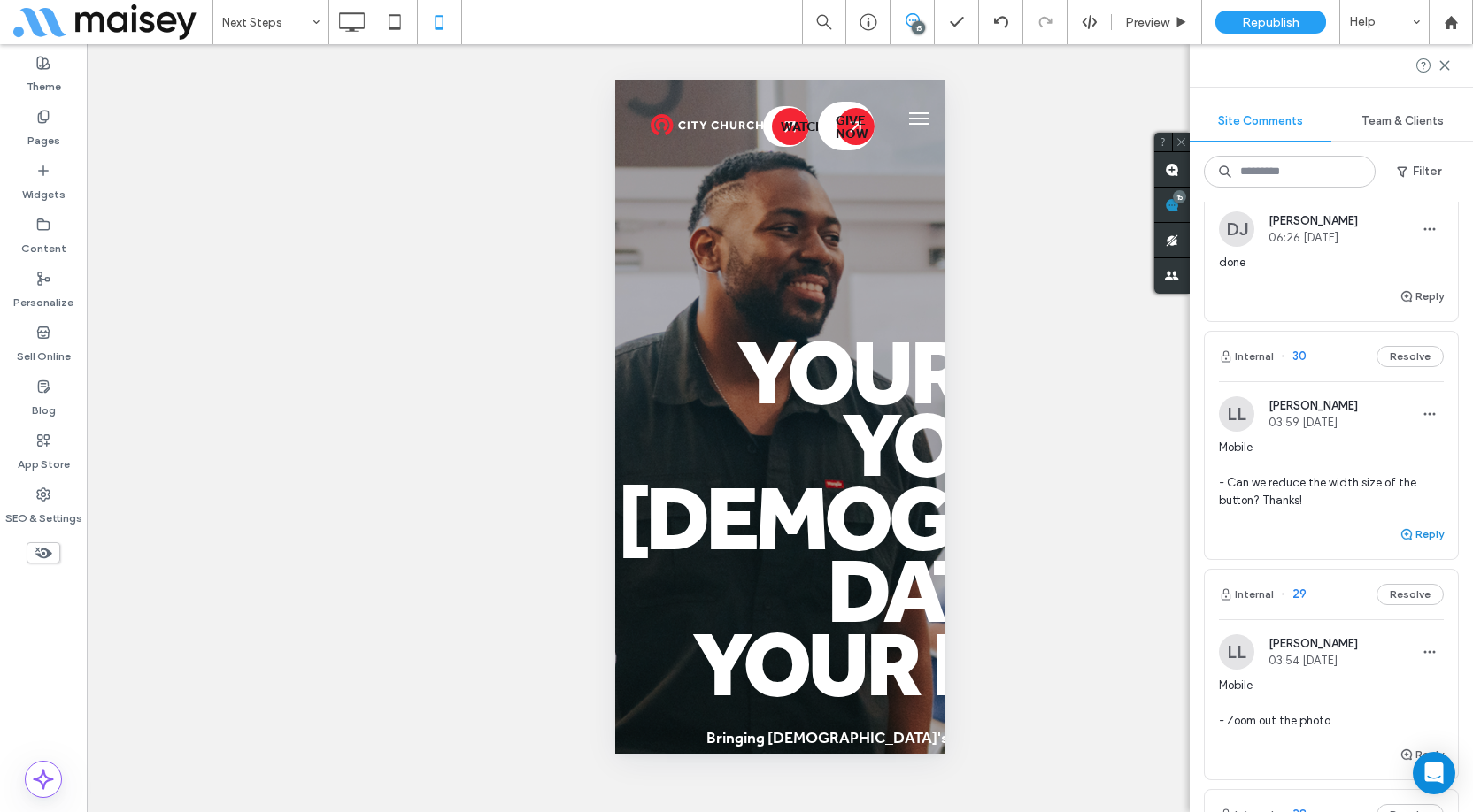
click at [1418, 537] on button "Reply" at bounding box center [1421, 534] width 44 height 22
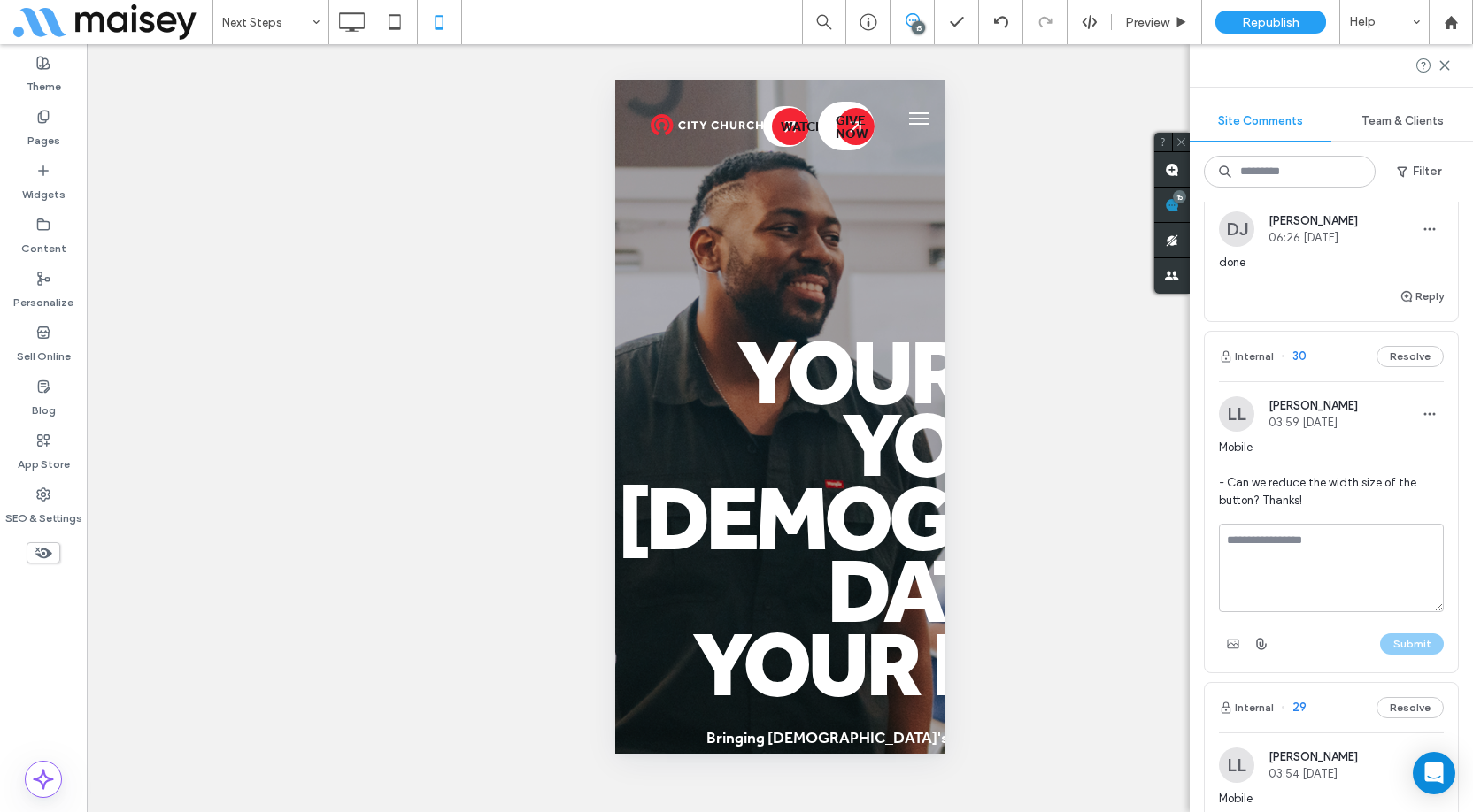
click at [1297, 542] on textarea at bounding box center [1331, 568] width 225 height 88
type textarea "****"
click at [1388, 648] on button "Submit" at bounding box center [1412, 644] width 64 height 22
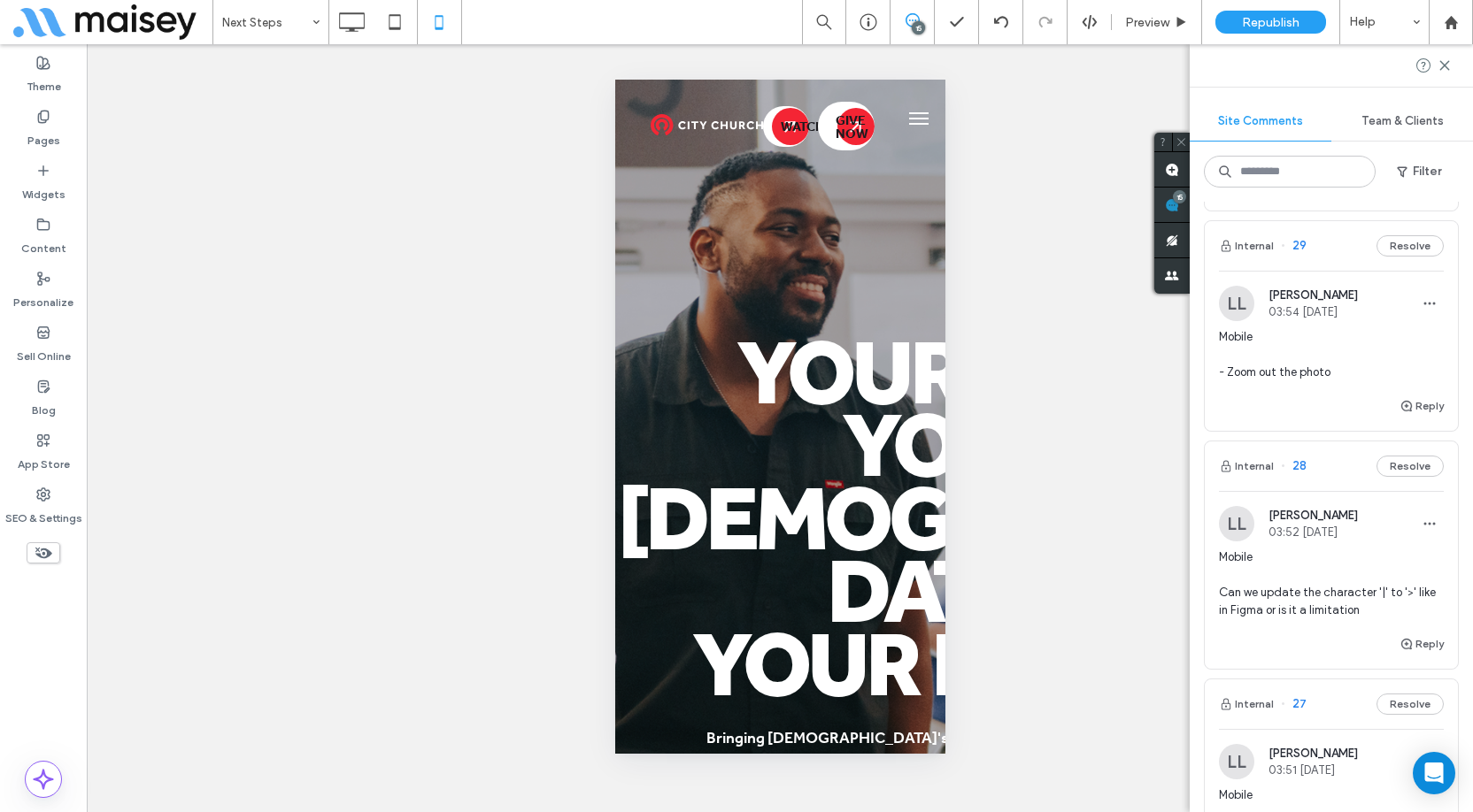
scroll to position [708, 0]
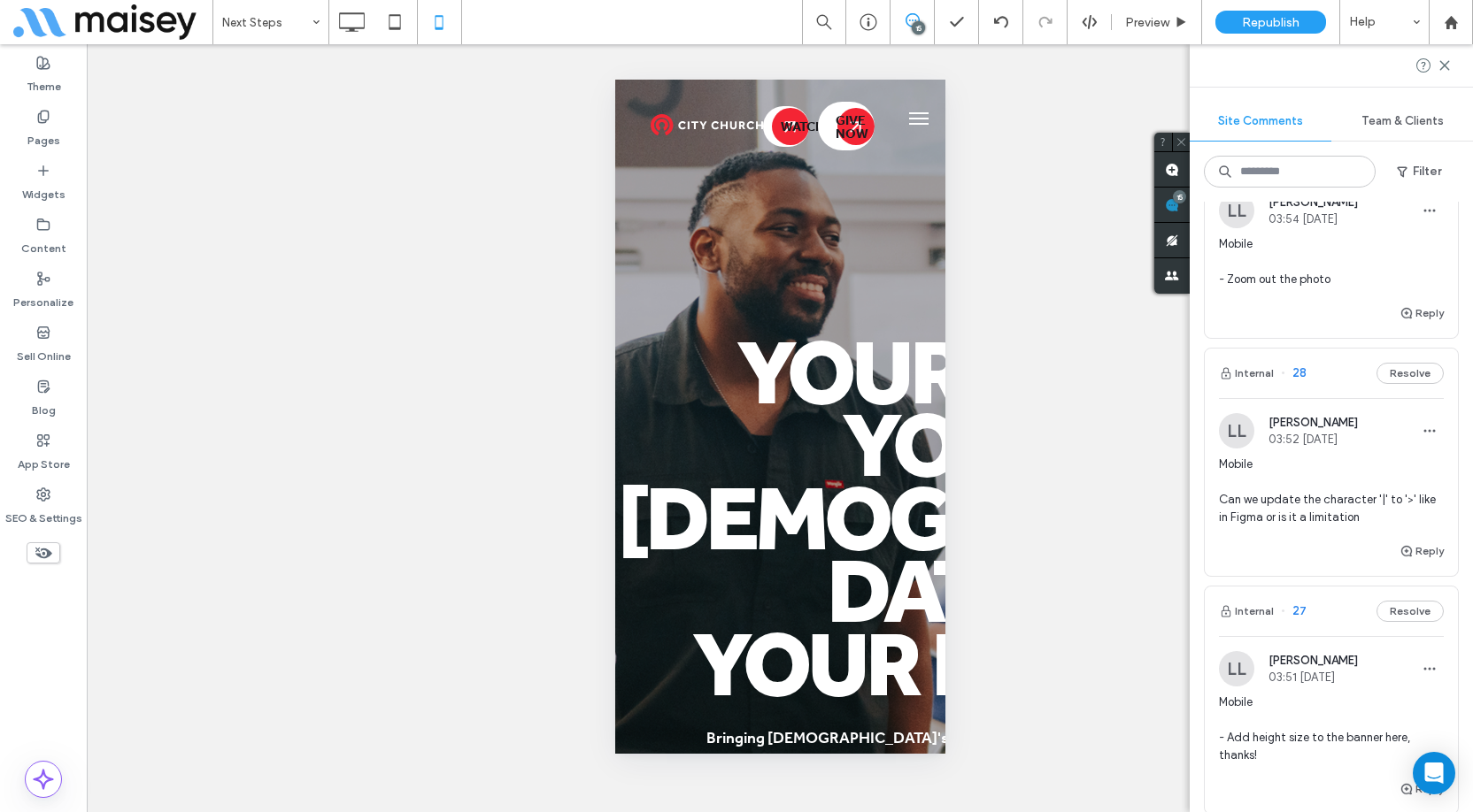
click at [1265, 551] on div "Reply" at bounding box center [1331, 558] width 253 height 36
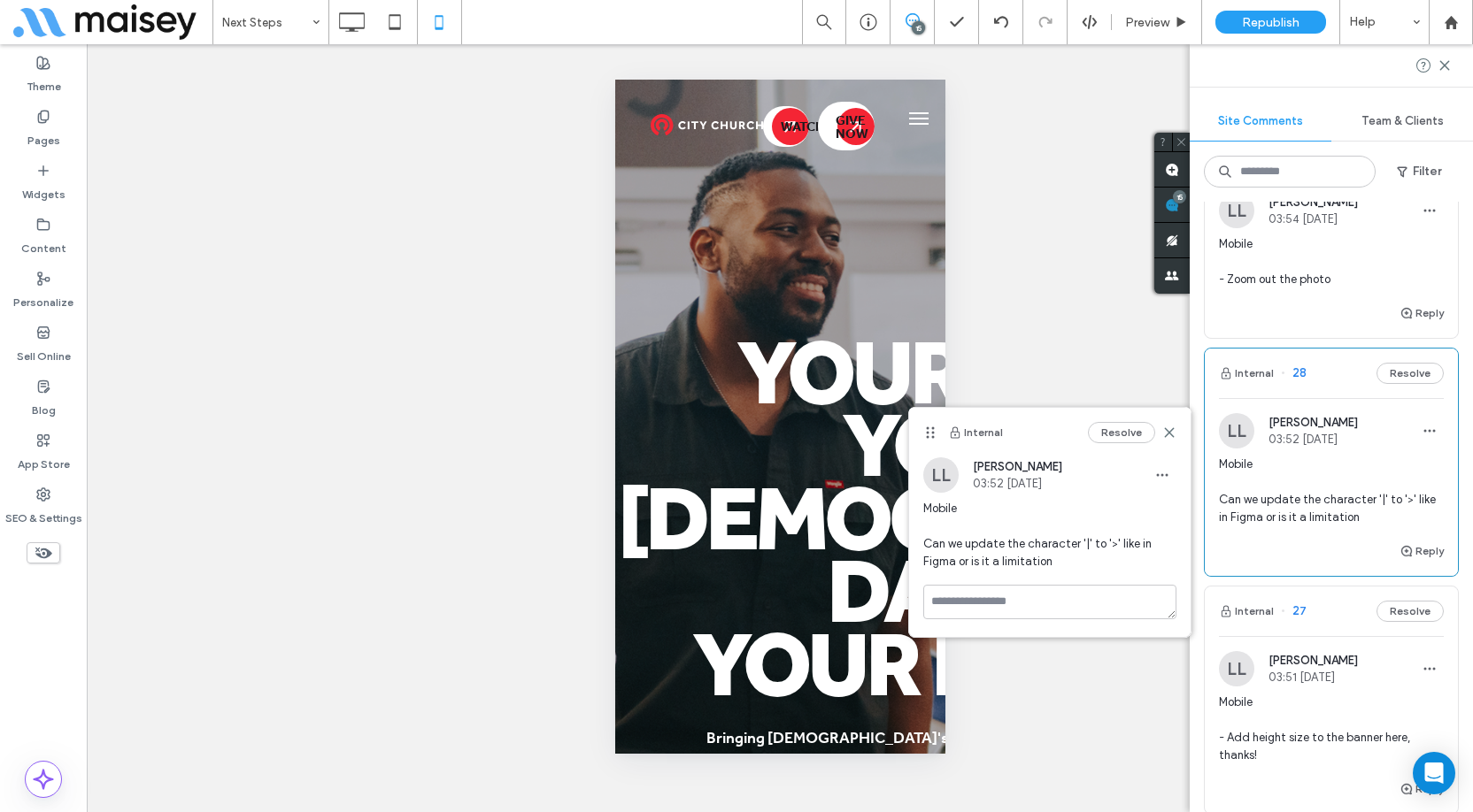
click at [402, 500] on div "Unhide? Yes Unhide? Yes Unhide? Yes Unhide? Yes Unhide? Yes" at bounding box center [779, 428] width 1387 height 768
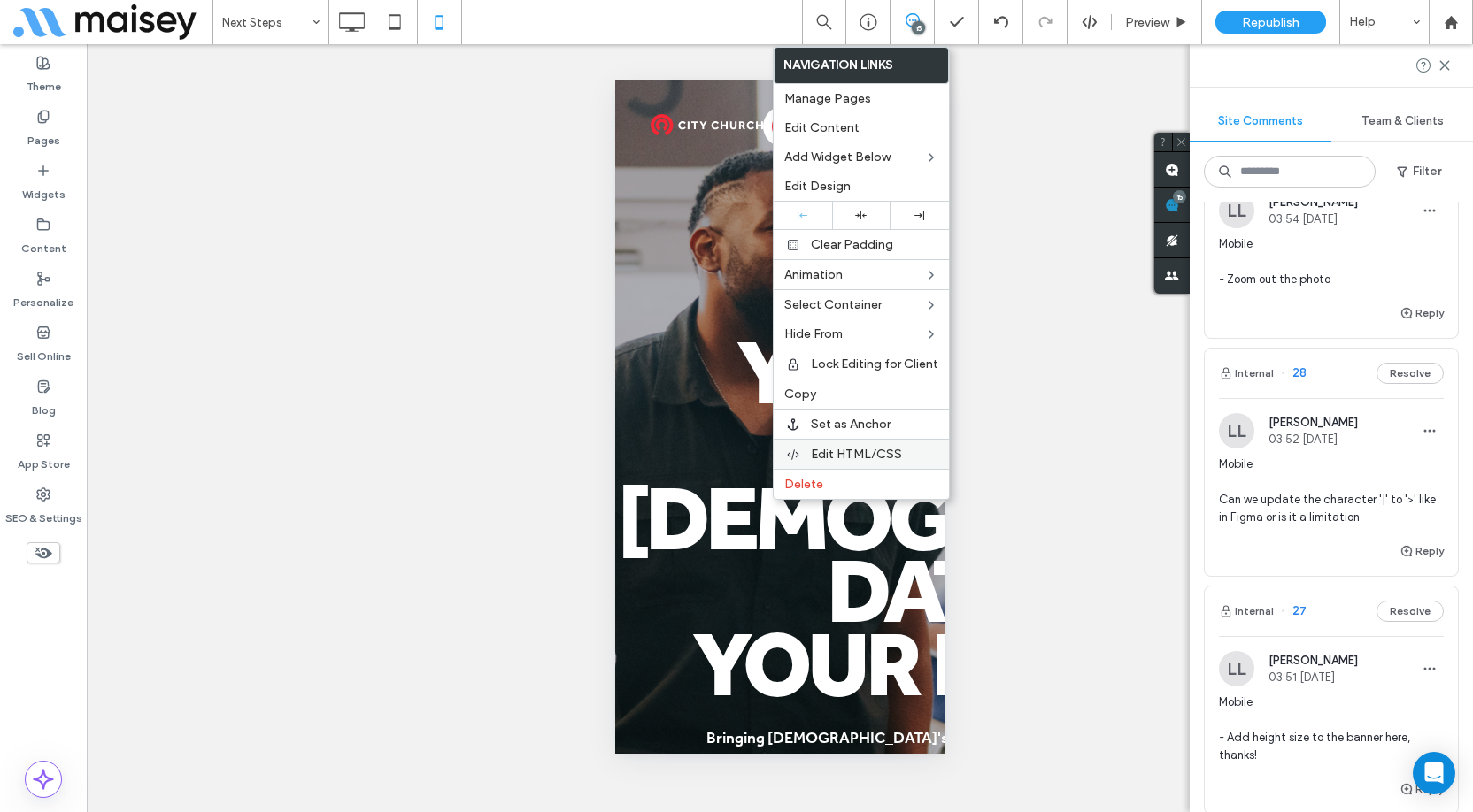
click at [879, 447] on span "Edit HTML/CSS" at bounding box center [856, 455] width 91 height 15
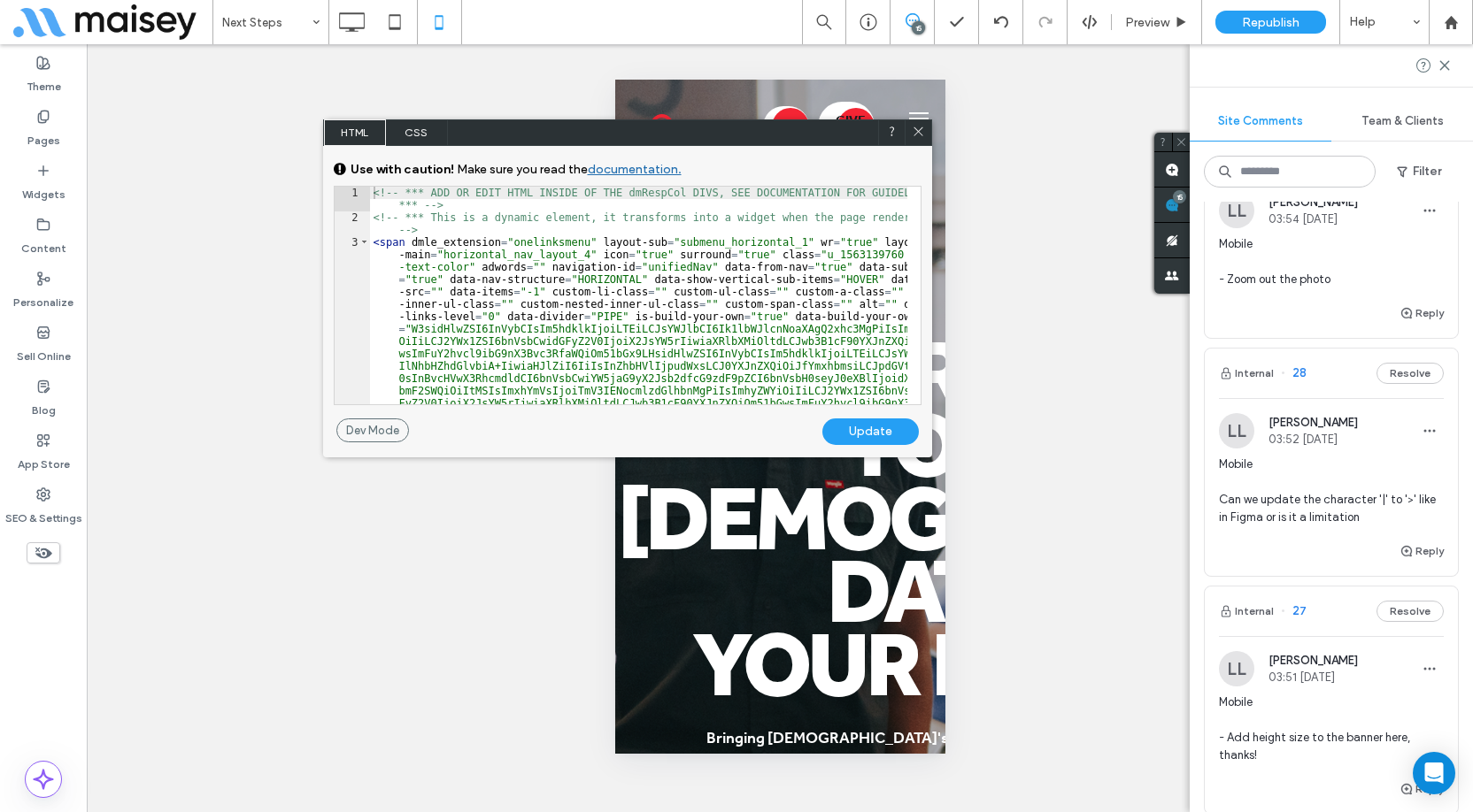
click at [415, 133] on span "CSS" at bounding box center [417, 133] width 62 height 26
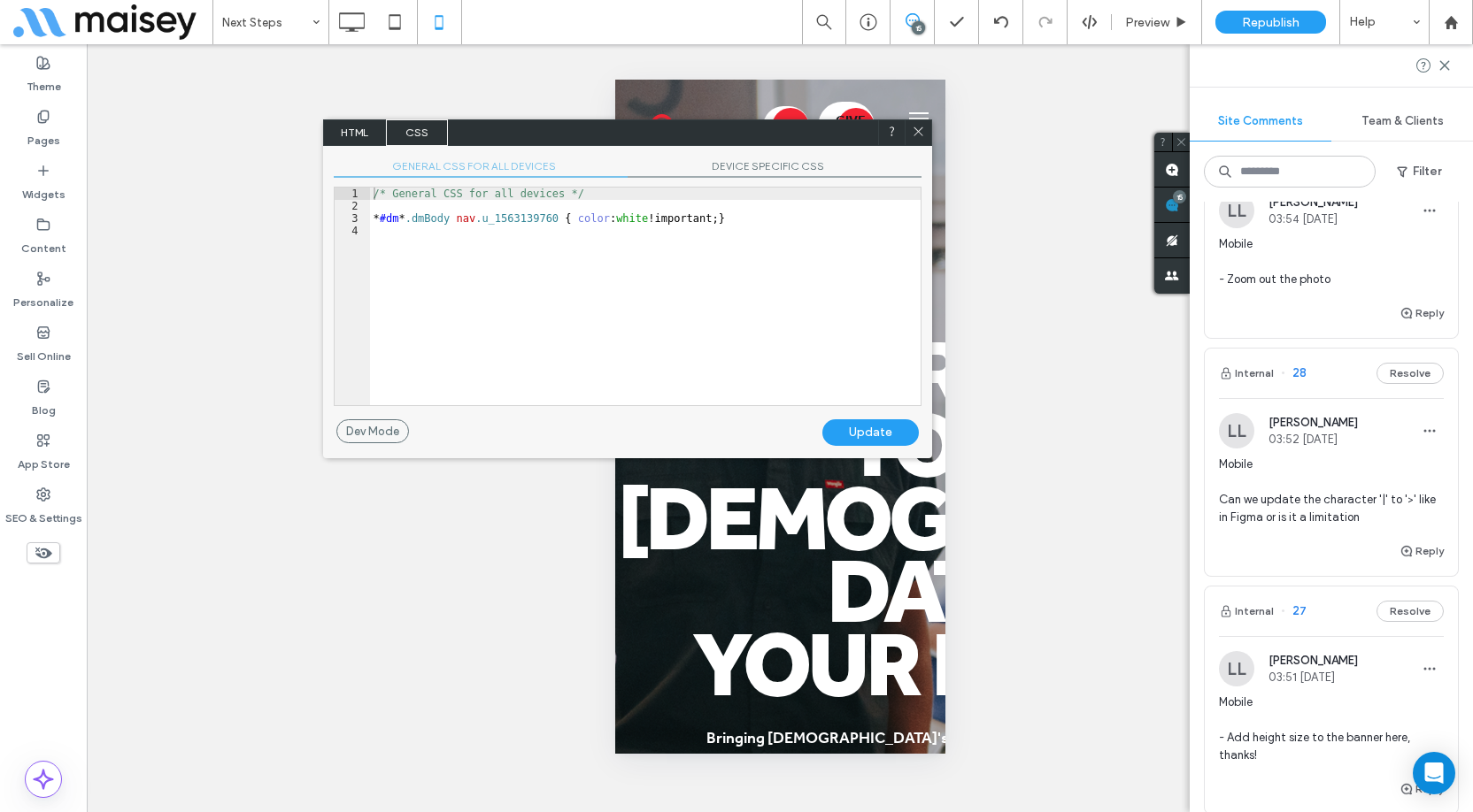
click at [776, 168] on span "DEVICE SPECIFIC CSS" at bounding box center [775, 169] width 294 height 19
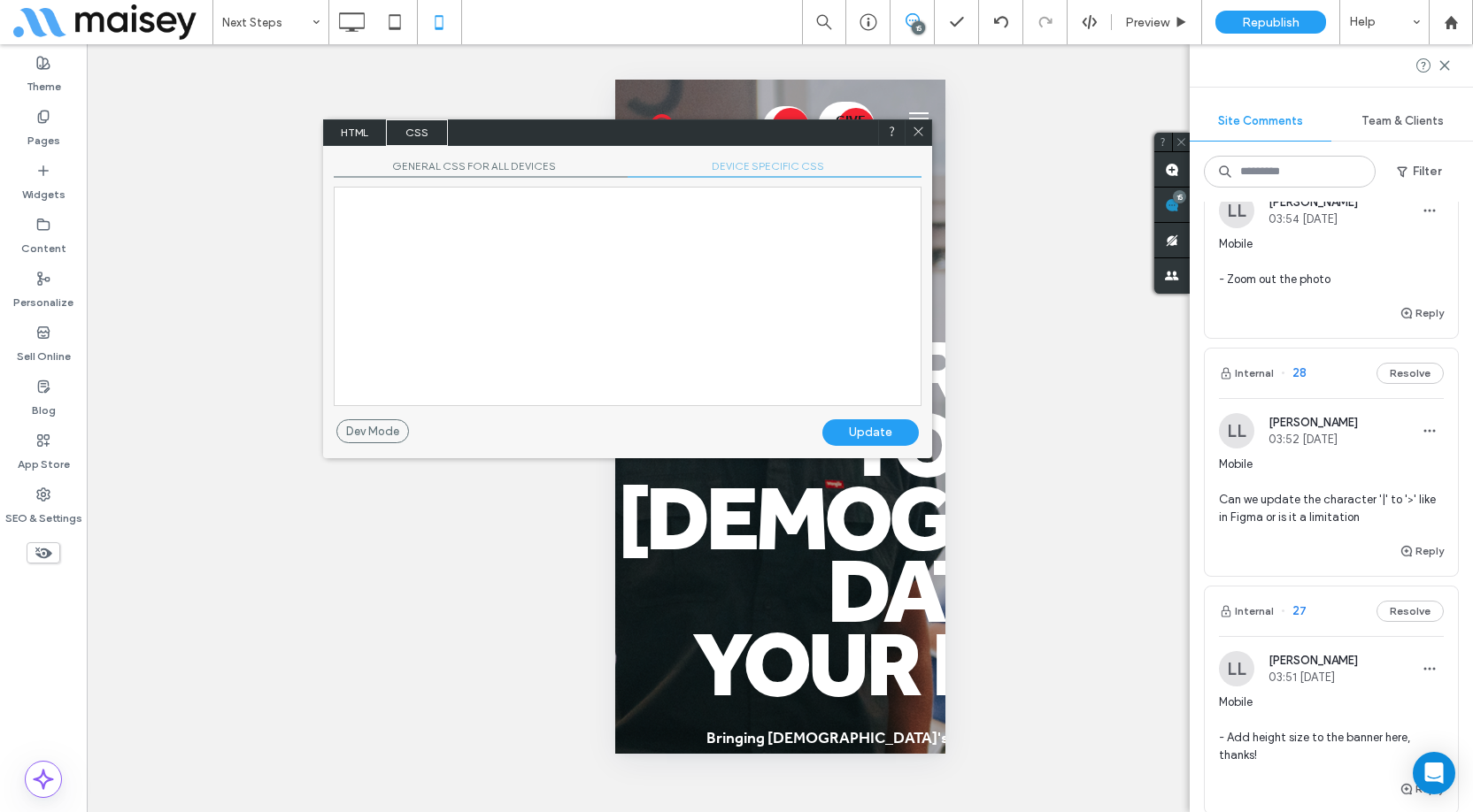
click at [679, 188] on div at bounding box center [627, 188] width 586 height 0
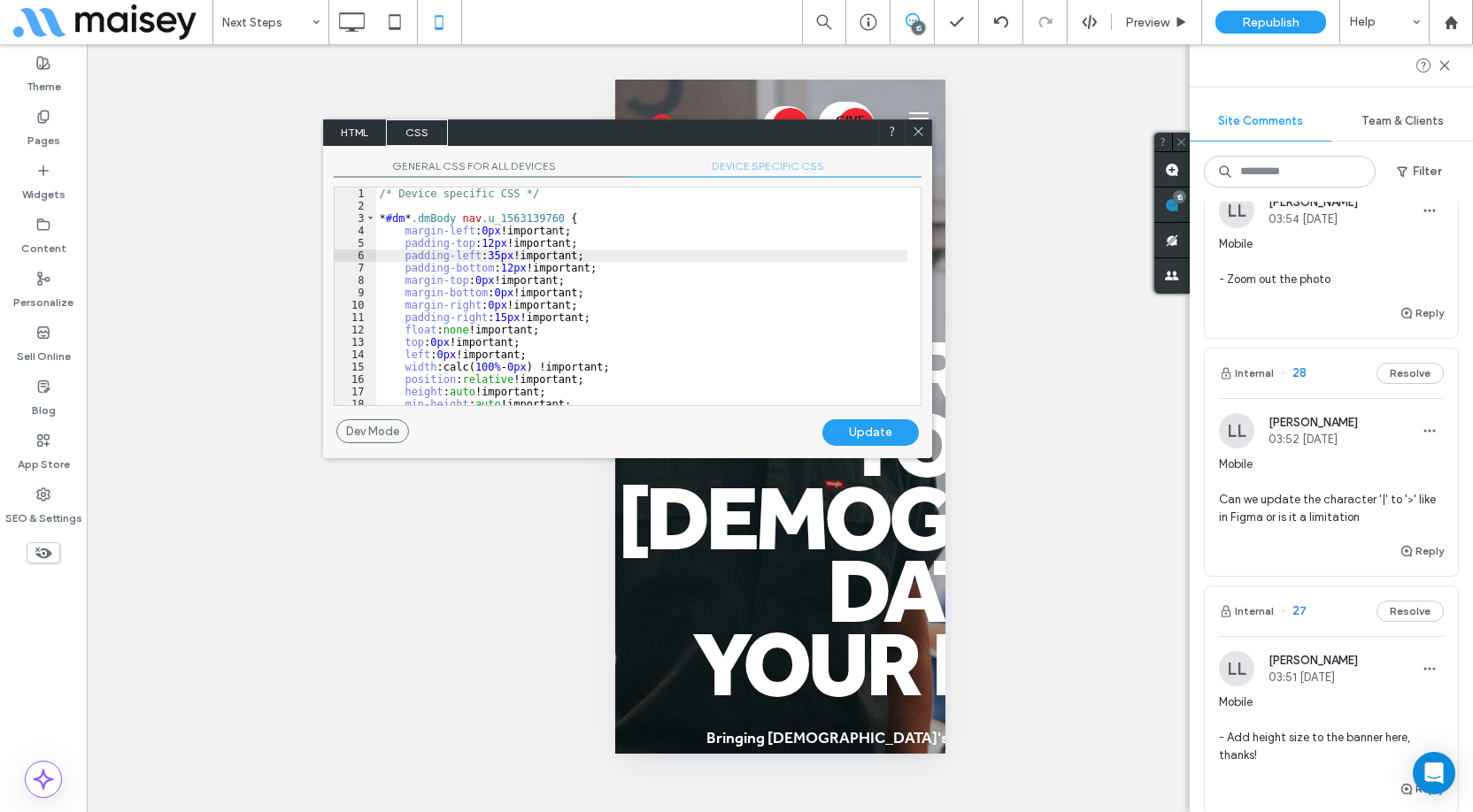
click at [452, 197] on div "/* Device specific CSS */ * #dm * .dmBody nav .u_1563139760 { margin-left : 0 p…" at bounding box center [641, 309] width 531 height 242
click at [453, 209] on div "/* Device specific CSS */ * #dm * .dmBody nav .u_1563139760 { margin-left : 0 p…" at bounding box center [641, 309] width 531 height 242
paste textarea
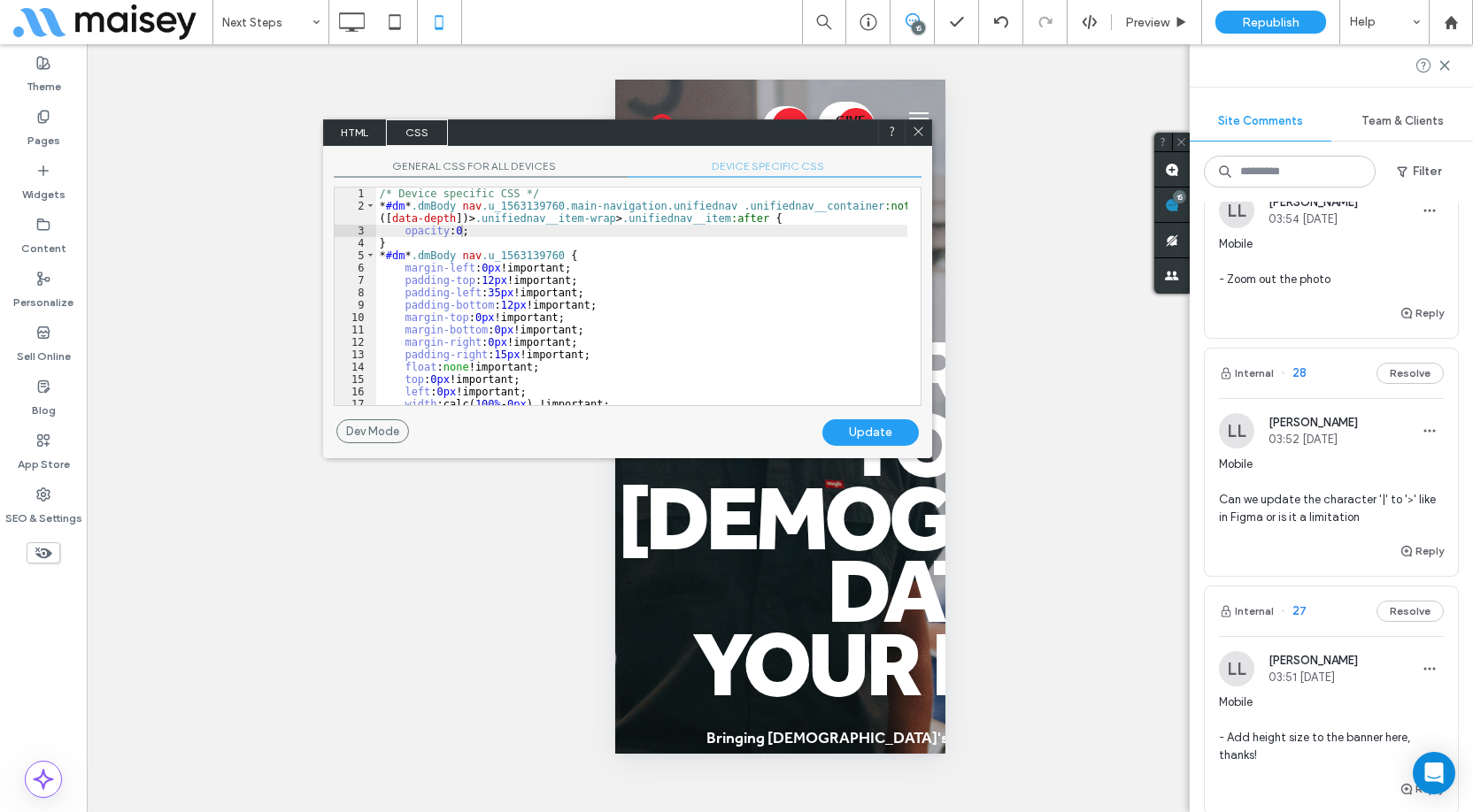
click at [886, 429] on div "Update" at bounding box center [870, 432] width 97 height 26
click at [880, 431] on div "Update" at bounding box center [870, 432] width 97 height 26
drag, startPoint x: 763, startPoint y: 218, endPoint x: 372, endPoint y: 205, distance: 391.2
click at [372, 205] on div "** 1 2 3 4 5 6 7 8 9 10 11 12 13 14 15 16 17 18 /* Device specific CSS */ * #dm…" at bounding box center [627, 297] width 588 height 220
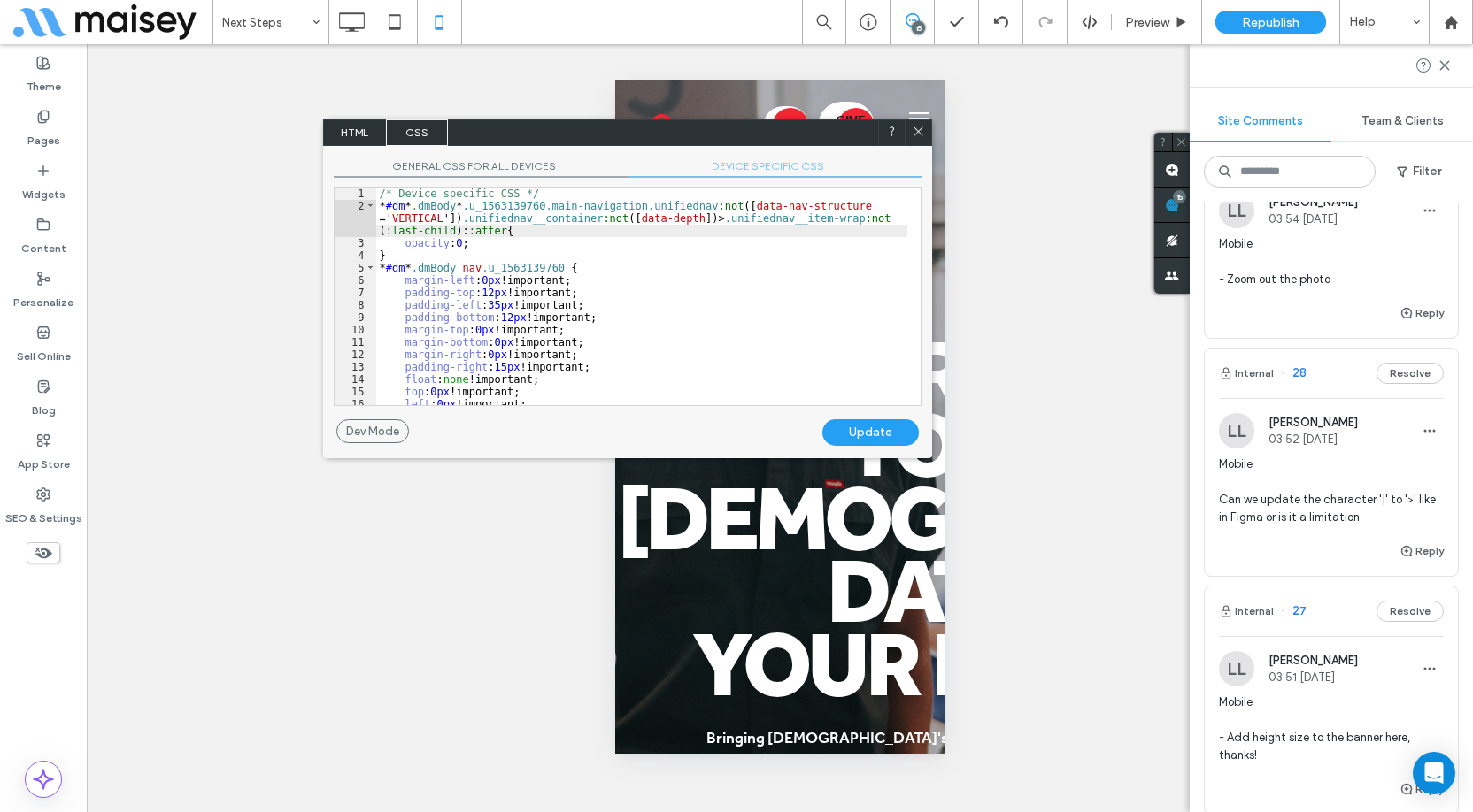
click at [853, 433] on div "Update" at bounding box center [870, 432] width 97 height 26
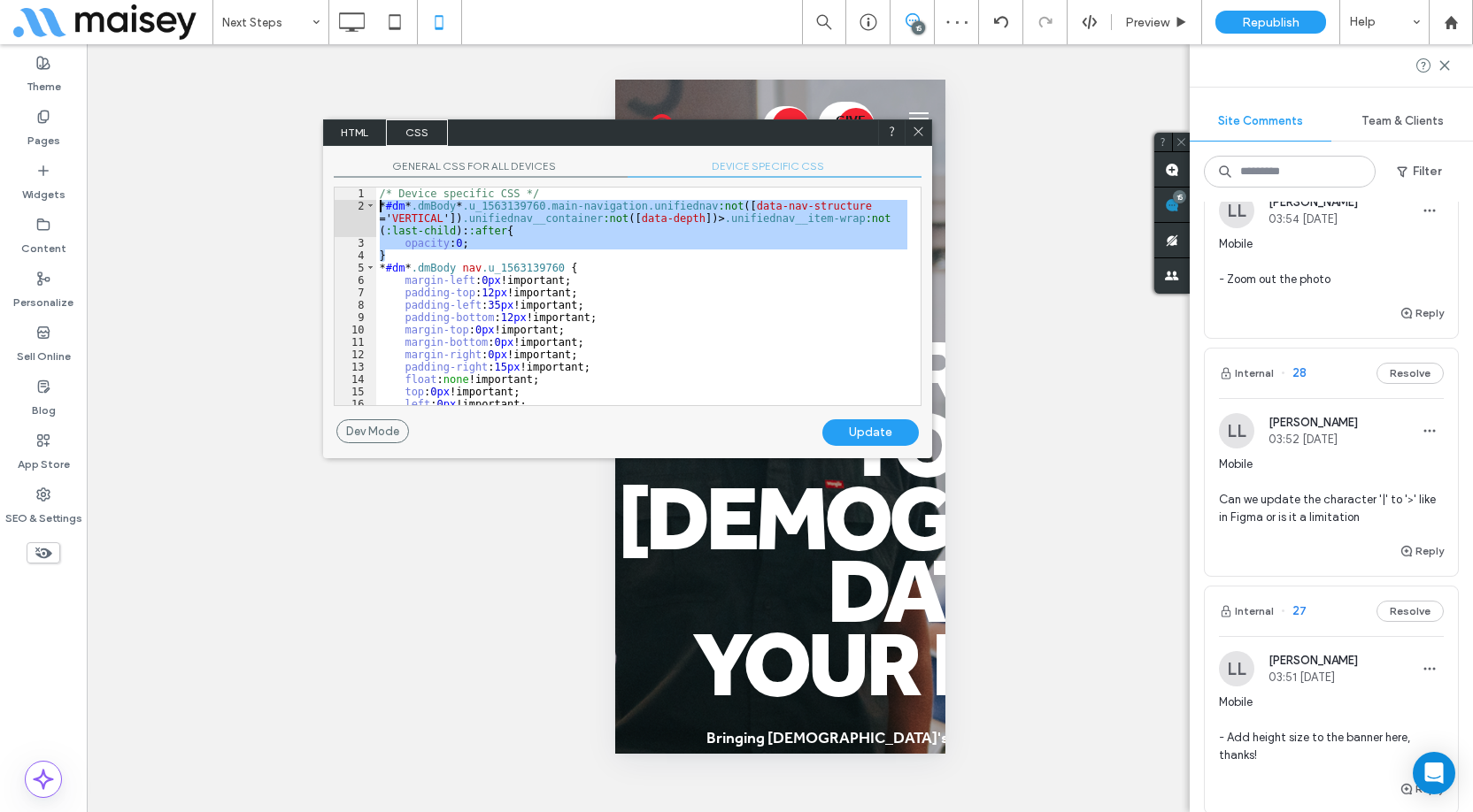
drag, startPoint x: 393, startPoint y: 247, endPoint x: 357, endPoint y: 205, distance: 55.3
click at [357, 205] on div "** 1 2 3 4 5 6 7 8 9 10 11 12 13 14 15 16 17 /* Device specific CSS */ * #dm * …" at bounding box center [627, 297] width 588 height 220
click at [57, 639] on div "Theme Pages Widgets Content Personalize Sell Online Blog App Store SEO & Settin…" at bounding box center [43, 428] width 86 height 768
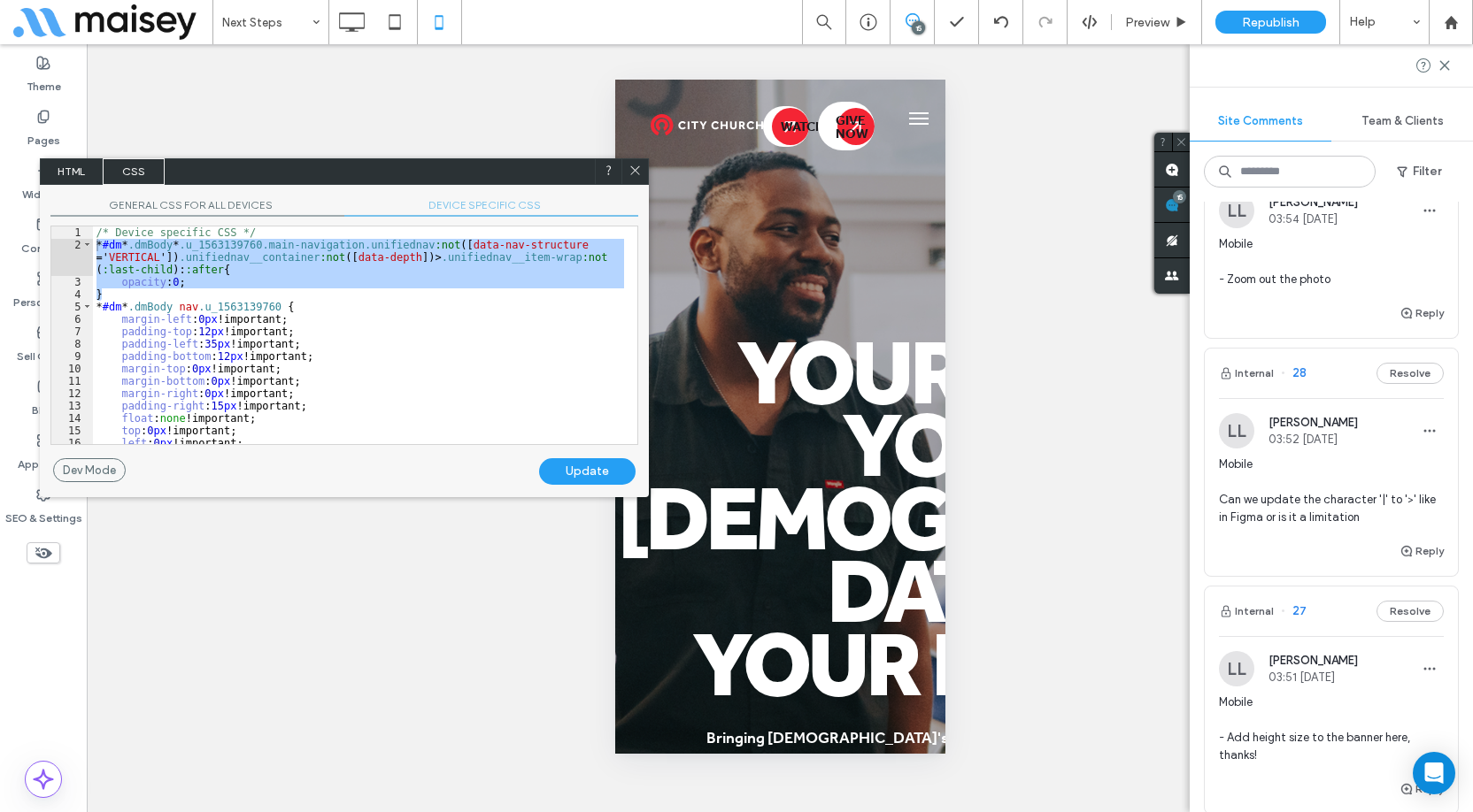
drag, startPoint x: 737, startPoint y: 136, endPoint x: 454, endPoint y: 175, distance: 285.7
click at [454, 175] on div "HTML CSS" at bounding box center [344, 172] width 609 height 26
click at [325, 301] on div "/* Device specific CSS */ * #dm * .dmBody * .u_1563139760.main-navigation.unifi…" at bounding box center [358, 348] width 531 height 242
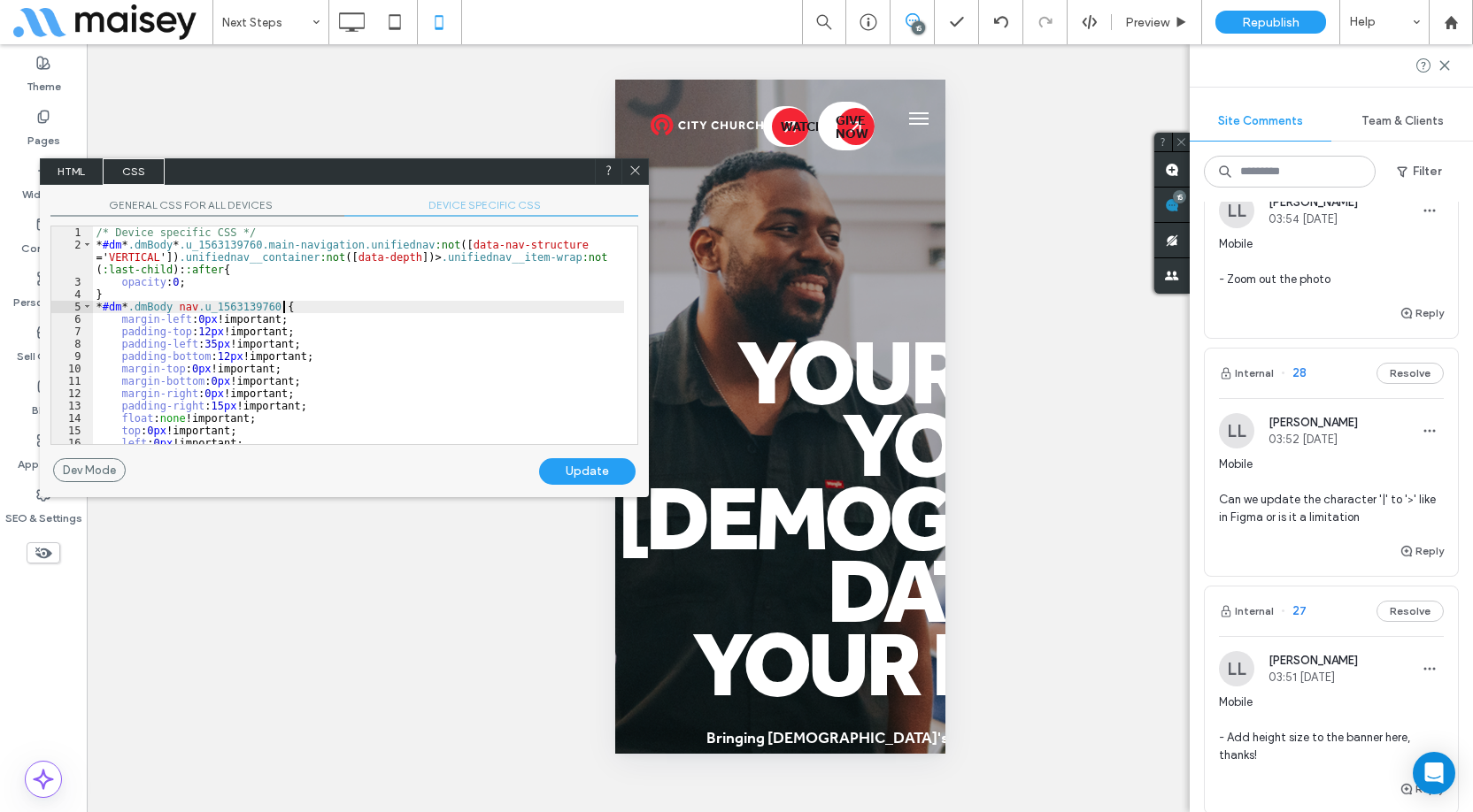
click at [220, 295] on div "/* Device specific CSS */ * #dm * .dmBody * .u_1563139760.main-navigation.unifi…" at bounding box center [358, 348] width 531 height 242
paste textarea
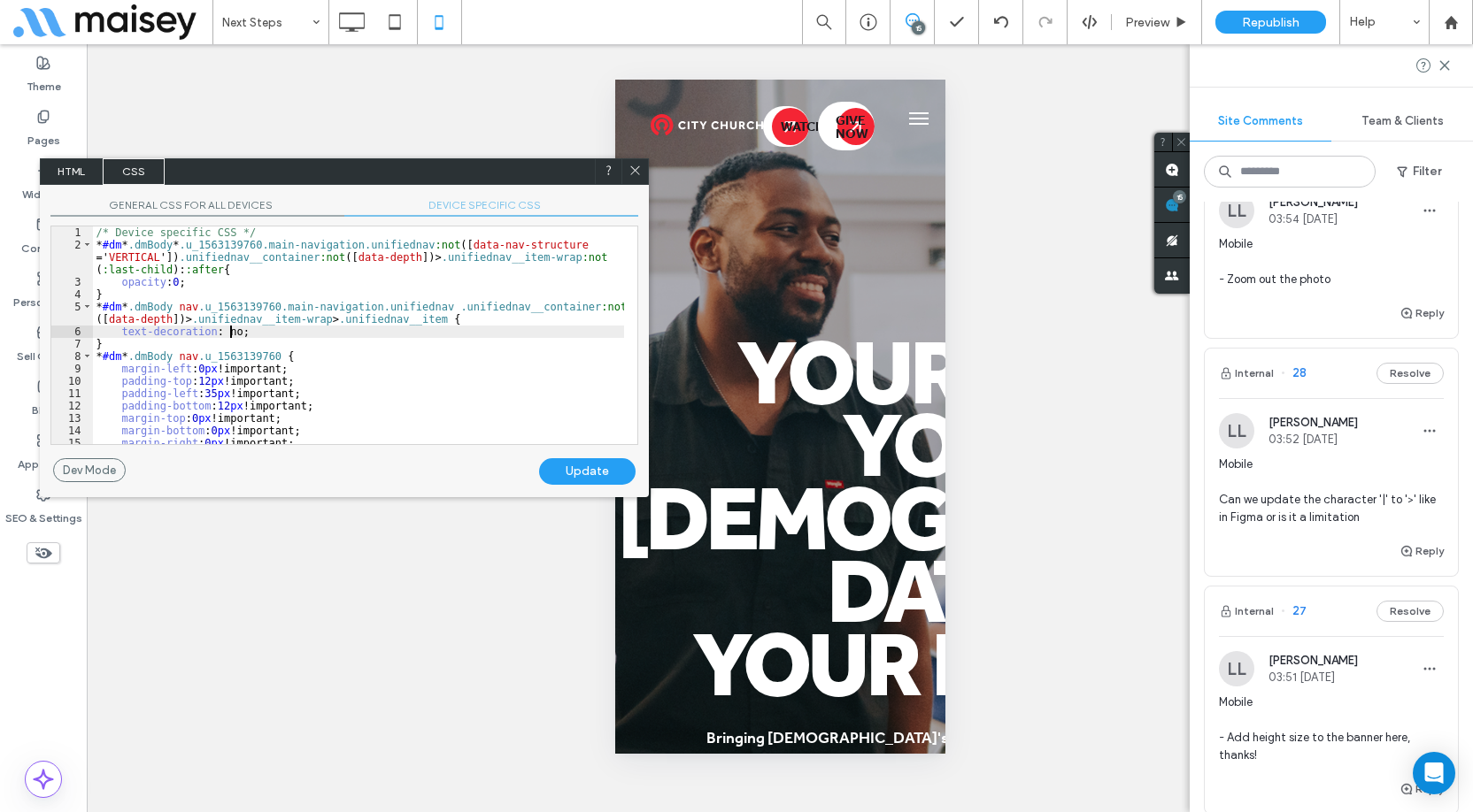
type textarea "**"
click at [586, 468] on div "Update" at bounding box center [587, 472] width 97 height 26
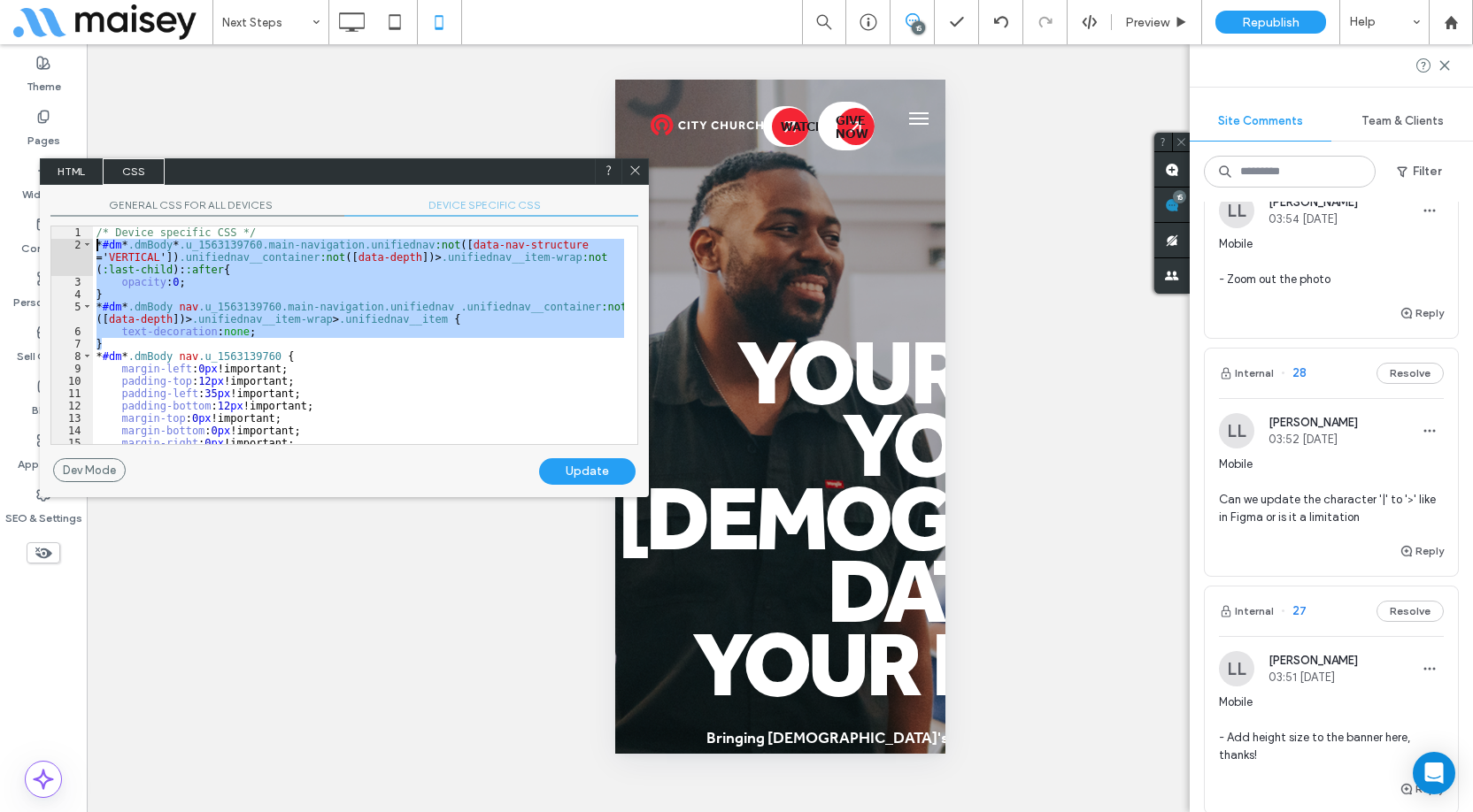
drag, startPoint x: 114, startPoint y: 341, endPoint x: 96, endPoint y: 245, distance: 97.7
click at [96, 245] on div "/* Device specific CSS */ * #dm * .dmBody * .u_1563139760.main-navigation.unifi…" at bounding box center [358, 348] width 531 height 242
click at [402, 487] on div "Dev Mode Undo Update" at bounding box center [344, 477] width 609 height 39
click at [635, 178] on span at bounding box center [635, 171] width 13 height 16
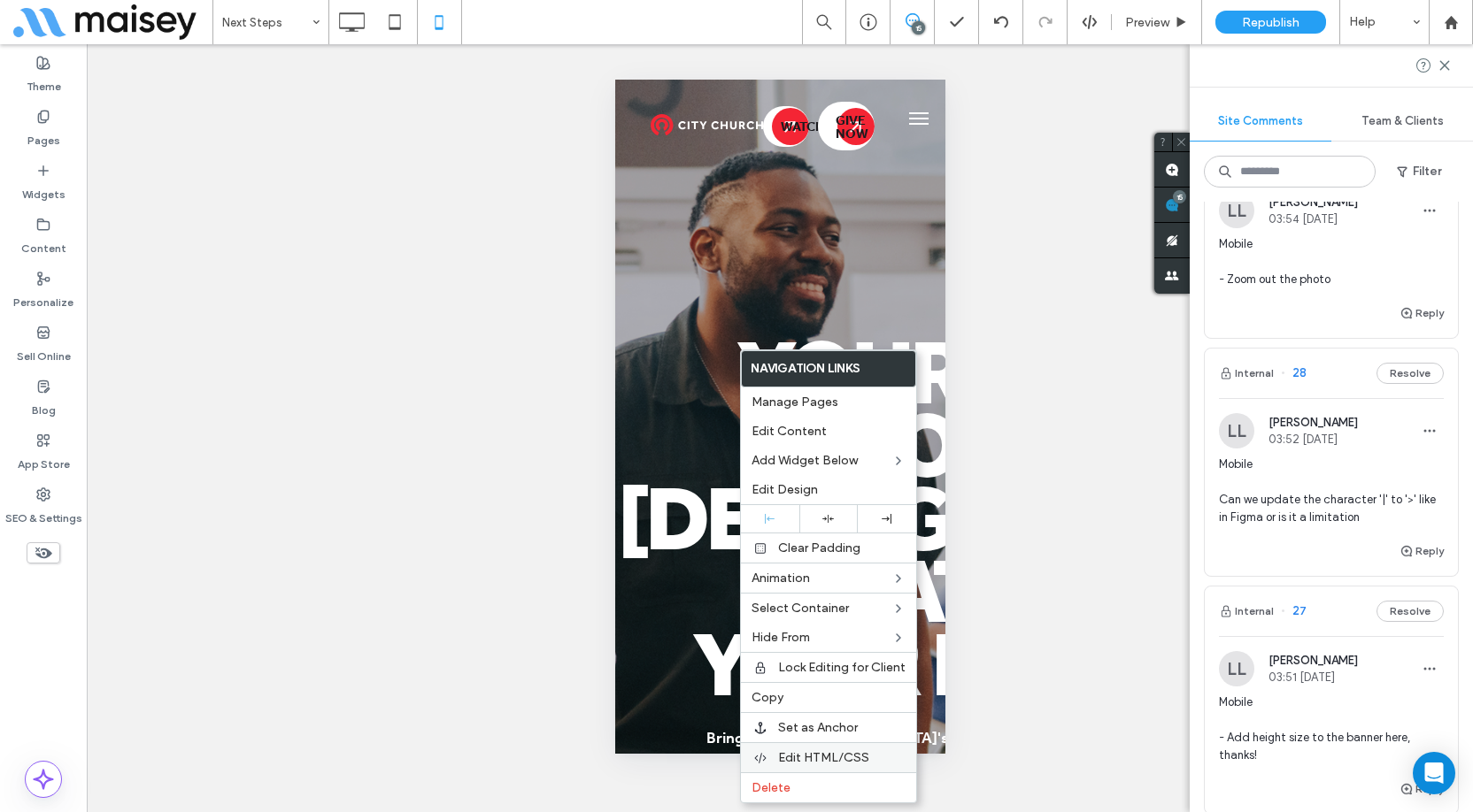
click at [822, 752] on span "Edit HTML/CSS" at bounding box center [823, 758] width 91 height 15
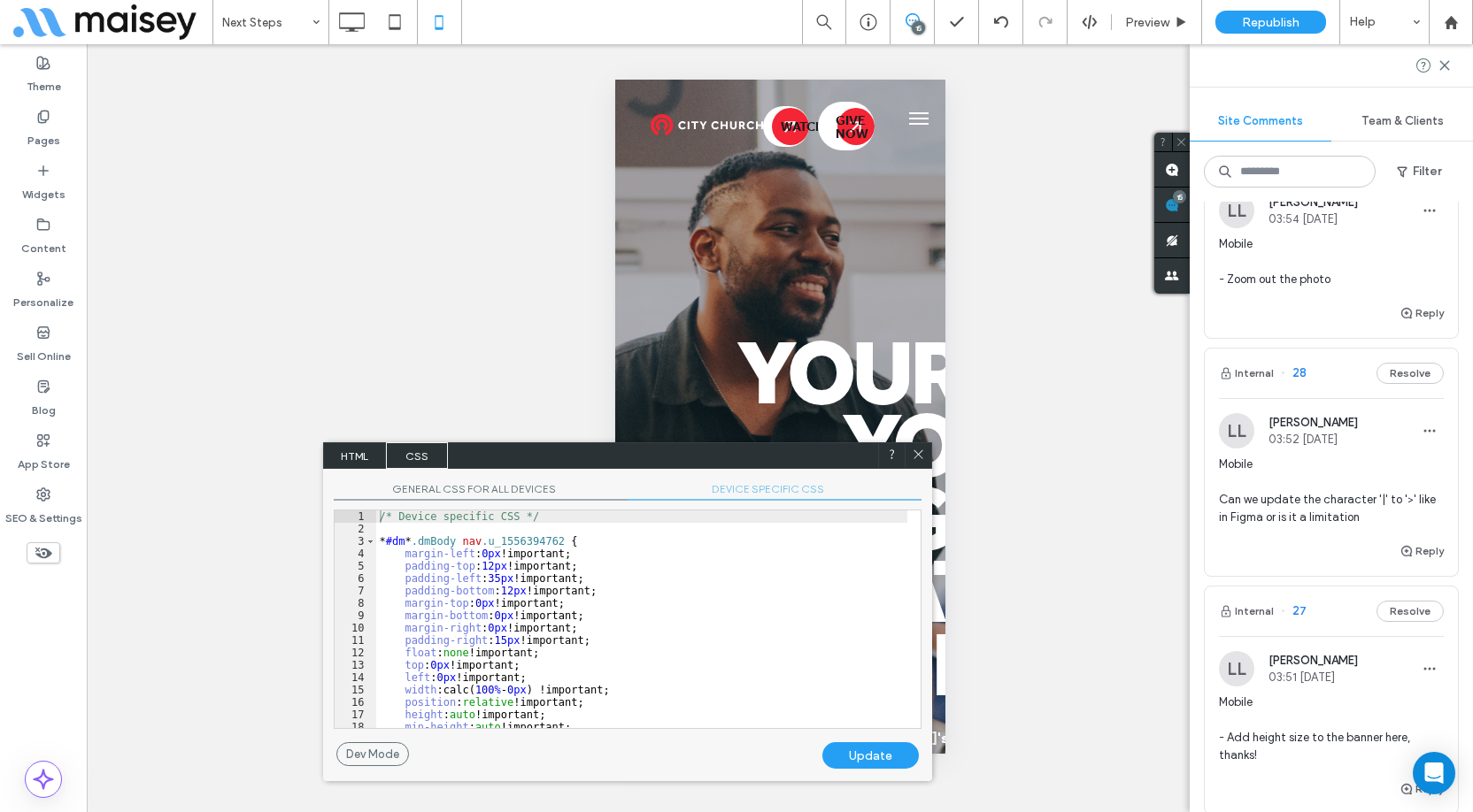
click at [795, 488] on span "DEVICE SPECIFIC CSS" at bounding box center [775, 492] width 294 height 19
click at [734, 569] on div "/* Device specific CSS */ * #dm * .dmBody nav .u_1556394762 { margin-left : 0 p…" at bounding box center [641, 632] width 531 height 242
click at [753, 491] on span "DEVICE SPECIFIC CSS" at bounding box center [775, 492] width 294 height 19
click at [548, 516] on div "/* Device specific CSS */ * #dm * .dmBody nav .u_1556394762 { margin-left : 0 p…" at bounding box center [641, 632] width 531 height 242
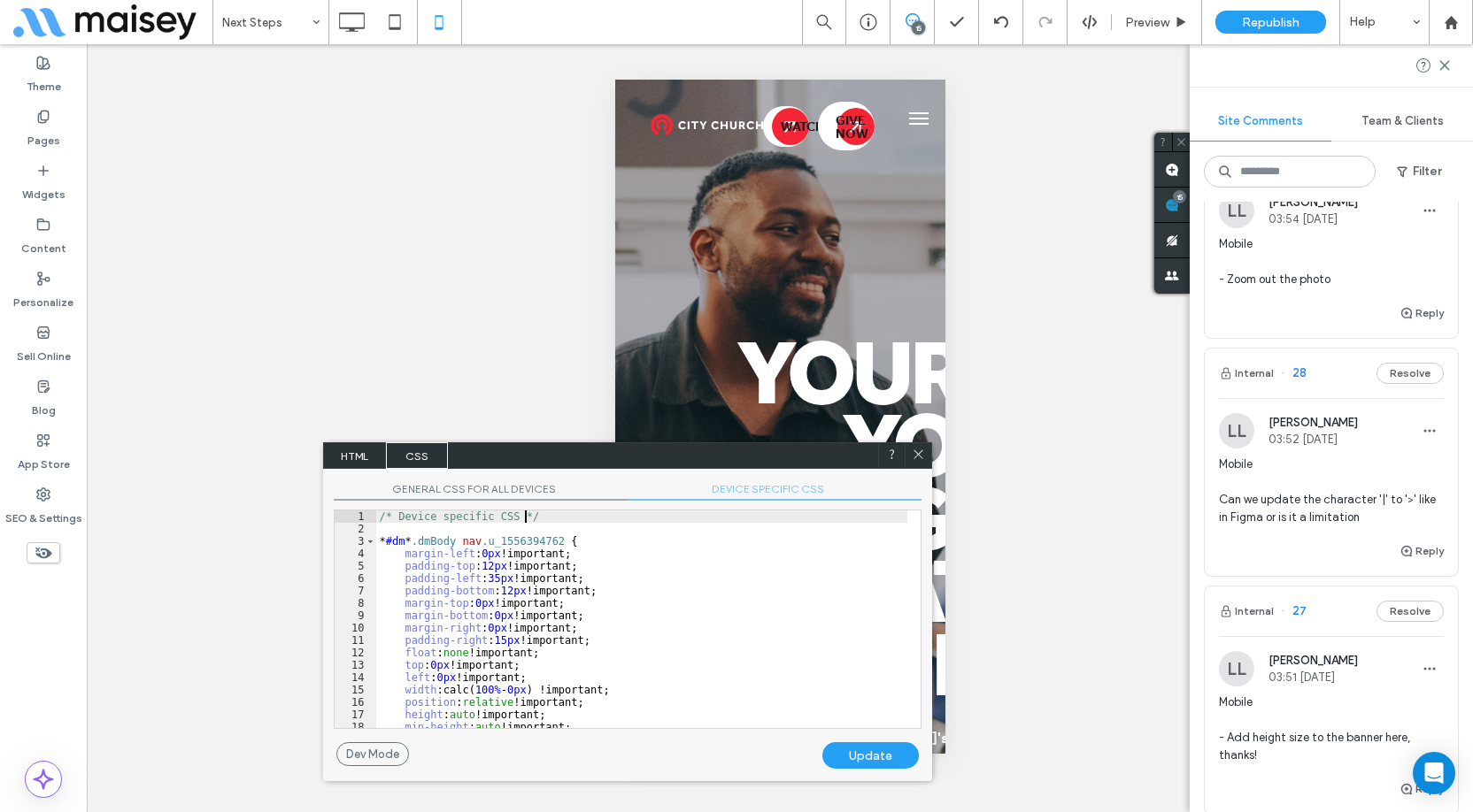
click at [532, 525] on div "/* Device specific CSS */ * #dm * .dmBody nav .u_1556394762 { margin-left : 0 p…" at bounding box center [641, 632] width 531 height 242
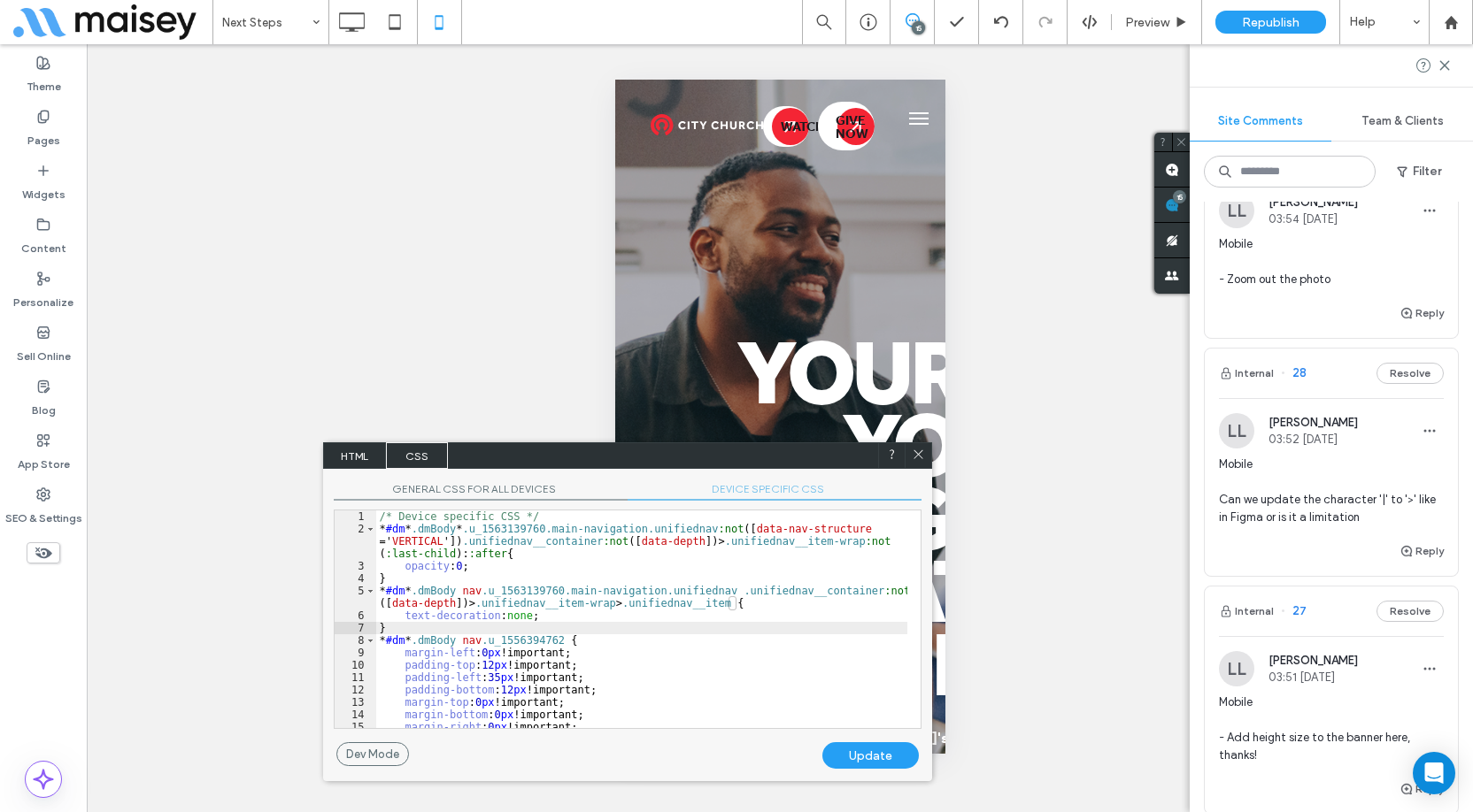
click at [525, 629] on div "/* Device specific CSS */ * #dm * .dmBody * .u_1563139760.main-navigation.unifi…" at bounding box center [641, 632] width 531 height 242
click at [524, 634] on div "/* Device specific CSS */ * #dm * .dmBody * .u_1563139760.main-navigation.unifi…" at bounding box center [641, 632] width 531 height 242
click at [532, 591] on div "/* Device specific CSS */ * #dm * .dmBody * .u_1563139760.main-navigation.unifi…" at bounding box center [641, 632] width 531 height 242
click at [533, 591] on div "/* Device specific CSS */ * #dm * .dmBody * .u_1563139760.main-navigation.unifi…" at bounding box center [641, 632] width 531 height 242
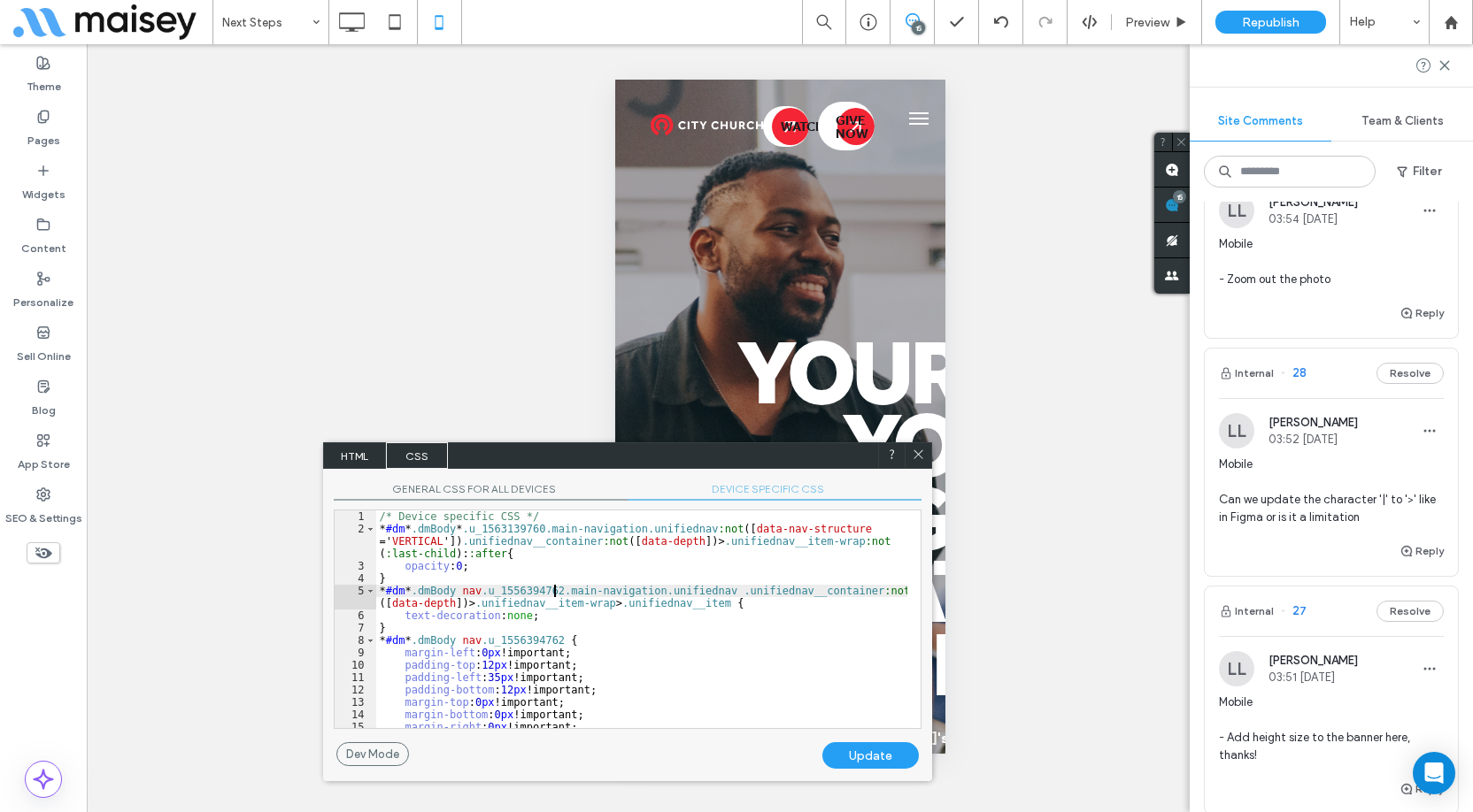
click at [525, 530] on div "/* Device specific CSS */ * #dm * .dmBody * .u_1563139760.main-navigation.unifi…" at bounding box center [641, 632] width 531 height 242
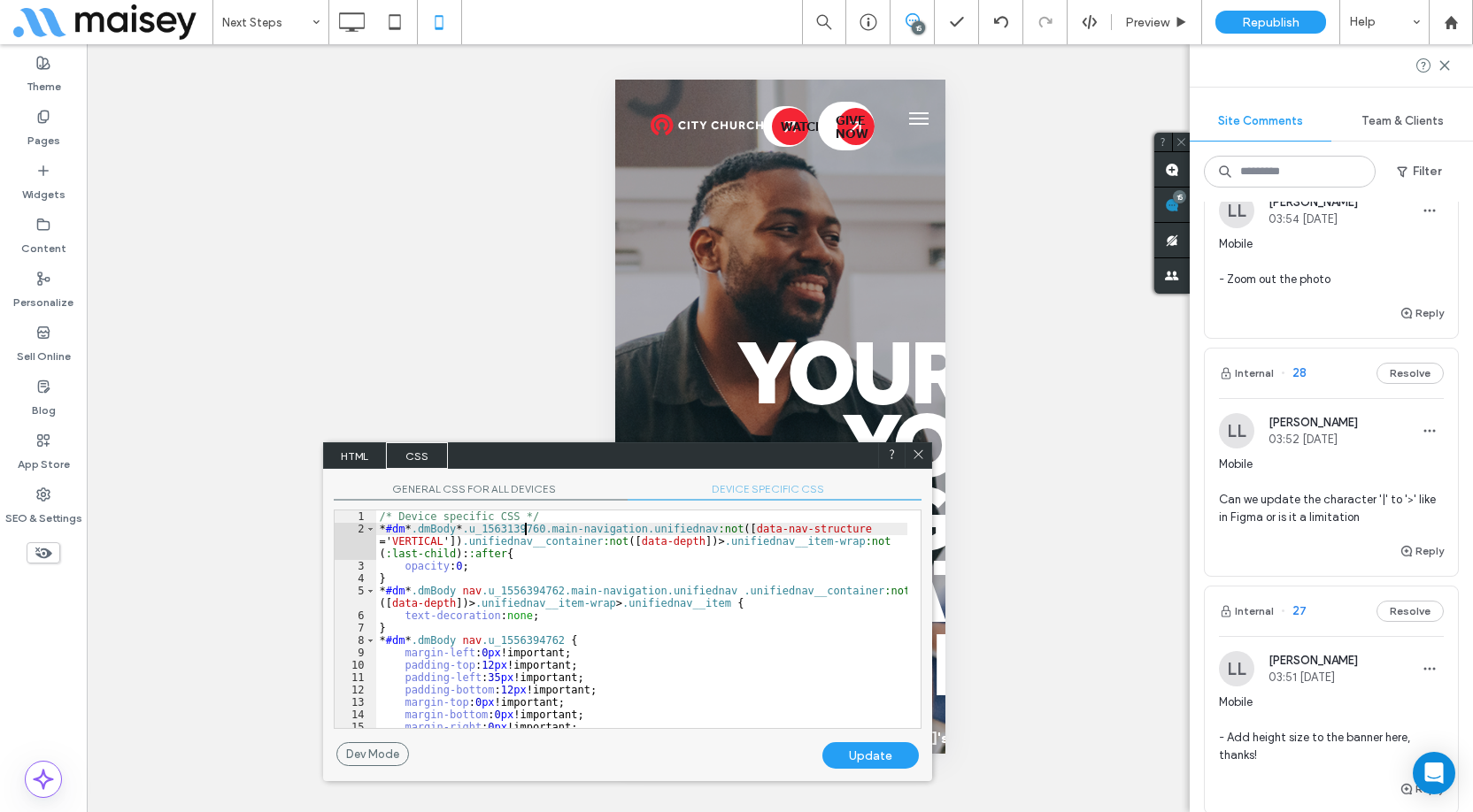
click at [525, 530] on div "/* Device specific CSS */ * #dm * .dmBody * .u_1563139760.main-navigation.unifi…" at bounding box center [641, 632] width 531 height 242
click at [871, 756] on div "Update" at bounding box center [870, 756] width 97 height 26
click at [917, 455] on icon at bounding box center [918, 454] width 13 height 13
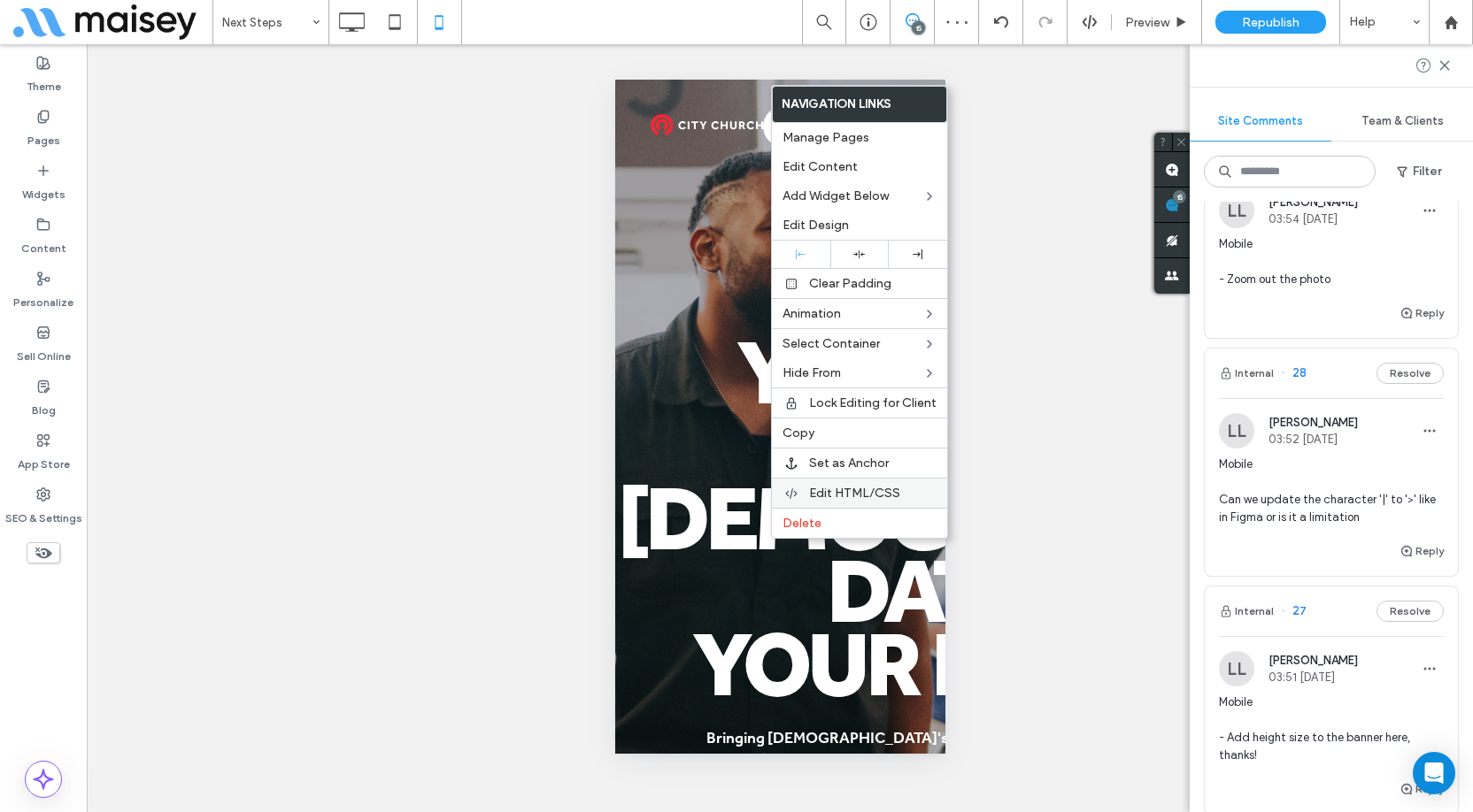
click at [860, 478] on div "Edit HTML/CSS" at bounding box center [859, 493] width 175 height 30
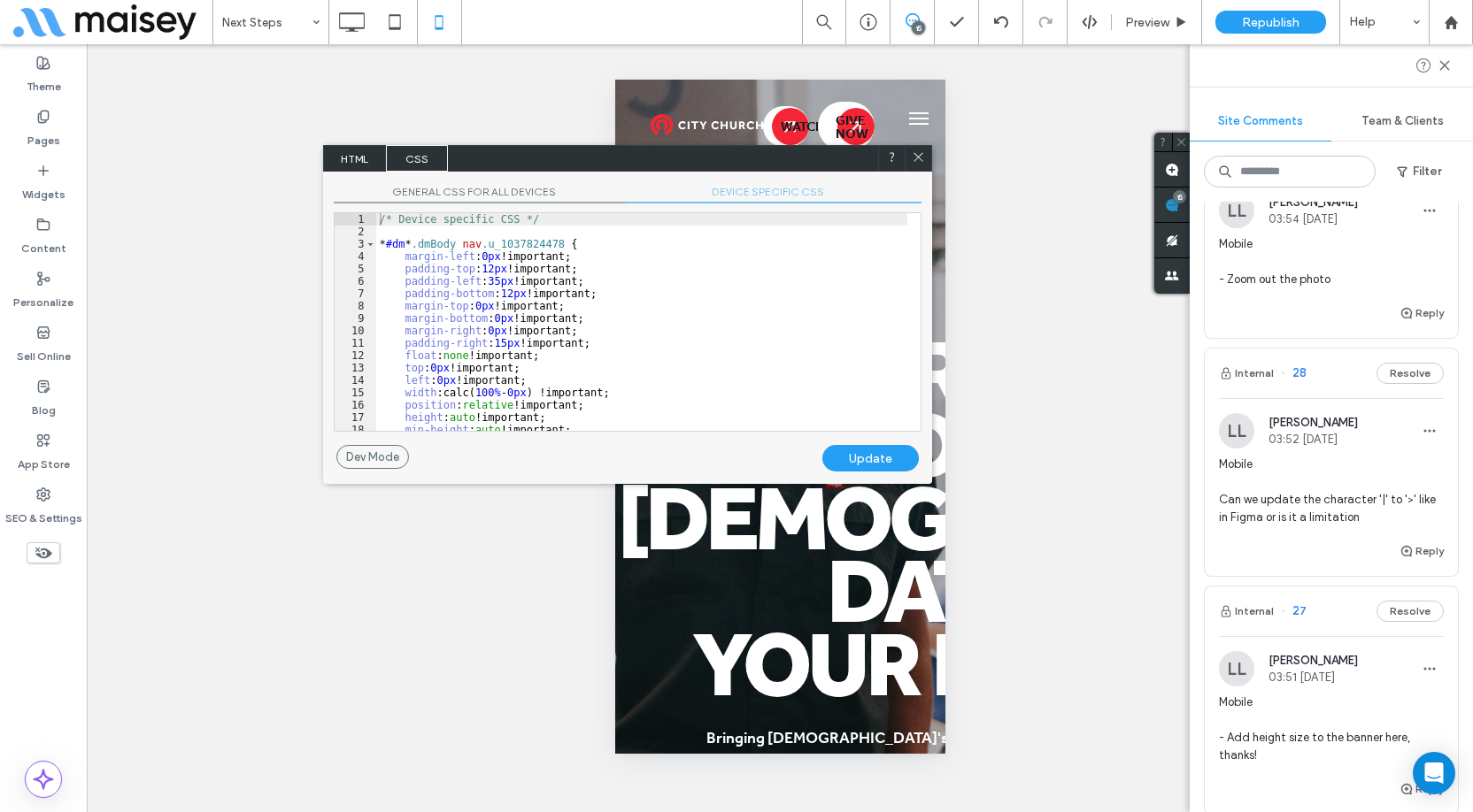
click at [768, 189] on span "DEVICE SPECIFIC CSS" at bounding box center [775, 195] width 294 height 19
drag, startPoint x: 739, startPoint y: 238, endPoint x: 729, endPoint y: 239, distance: 10.0
click at [739, 238] on div "/* Device specific CSS */ * #dm * .dmBody nav .u_1037824478 { margin-left : 0 p…" at bounding box center [641, 335] width 531 height 242
click at [537, 231] on div "/* Device specific CSS */ * #dm * .dmBody nav .u_1037824478 { margin-left : 0 p…" at bounding box center [641, 335] width 531 height 242
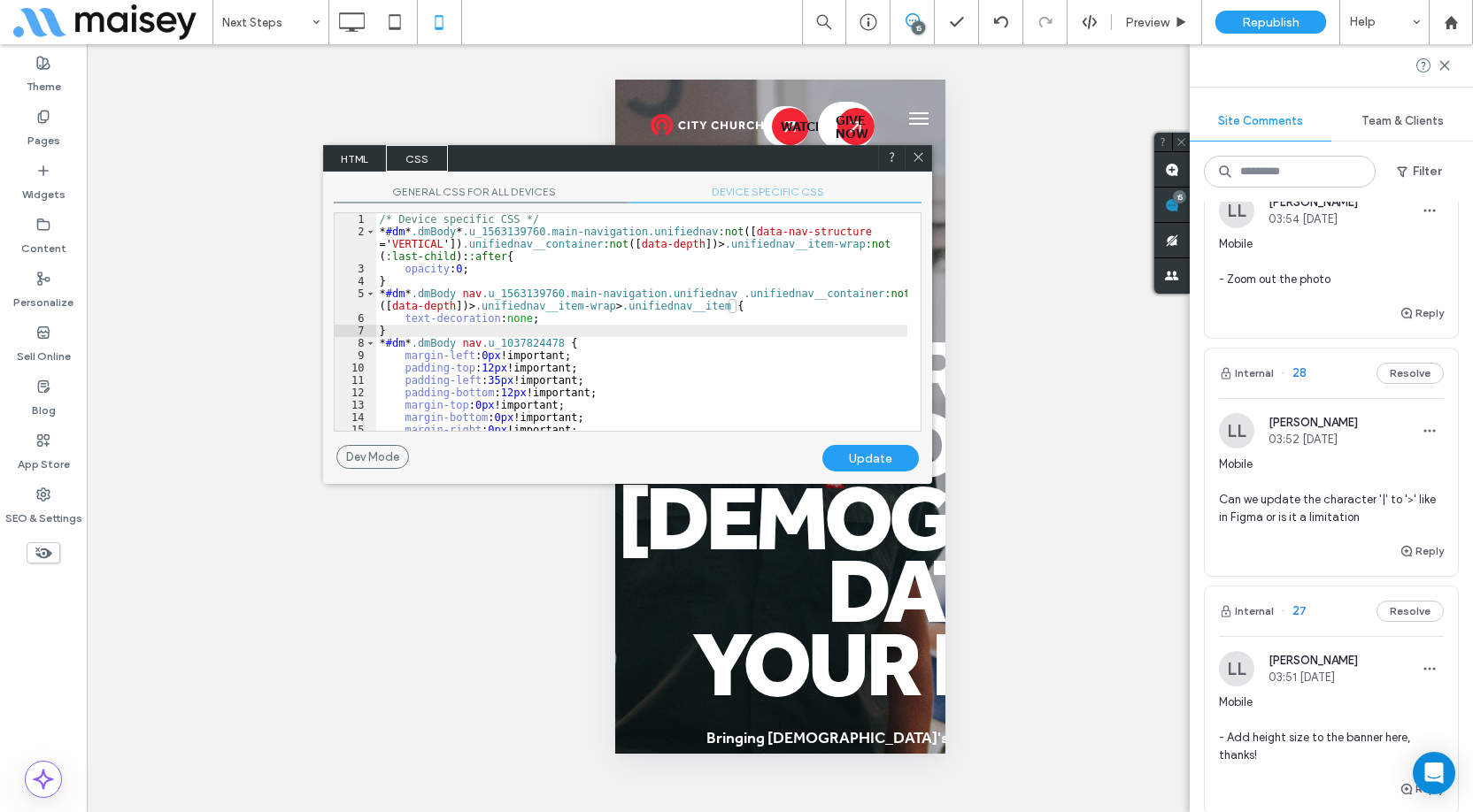
click at [531, 342] on div "/* Device specific CSS */ * #dm * .dmBody * .u_1563139760.main-navigation.unifi…" at bounding box center [641, 335] width 531 height 242
click at [545, 291] on div "/* Device specific CSS */ * #dm * .dmBody * .u_1563139760.main-navigation.unifi…" at bounding box center [641, 335] width 531 height 242
click at [528, 232] on div "/* Device specific CSS */ * #dm * .dmBody * .u_1563139760.main-navigation.unifi…" at bounding box center [641, 335] width 531 height 242
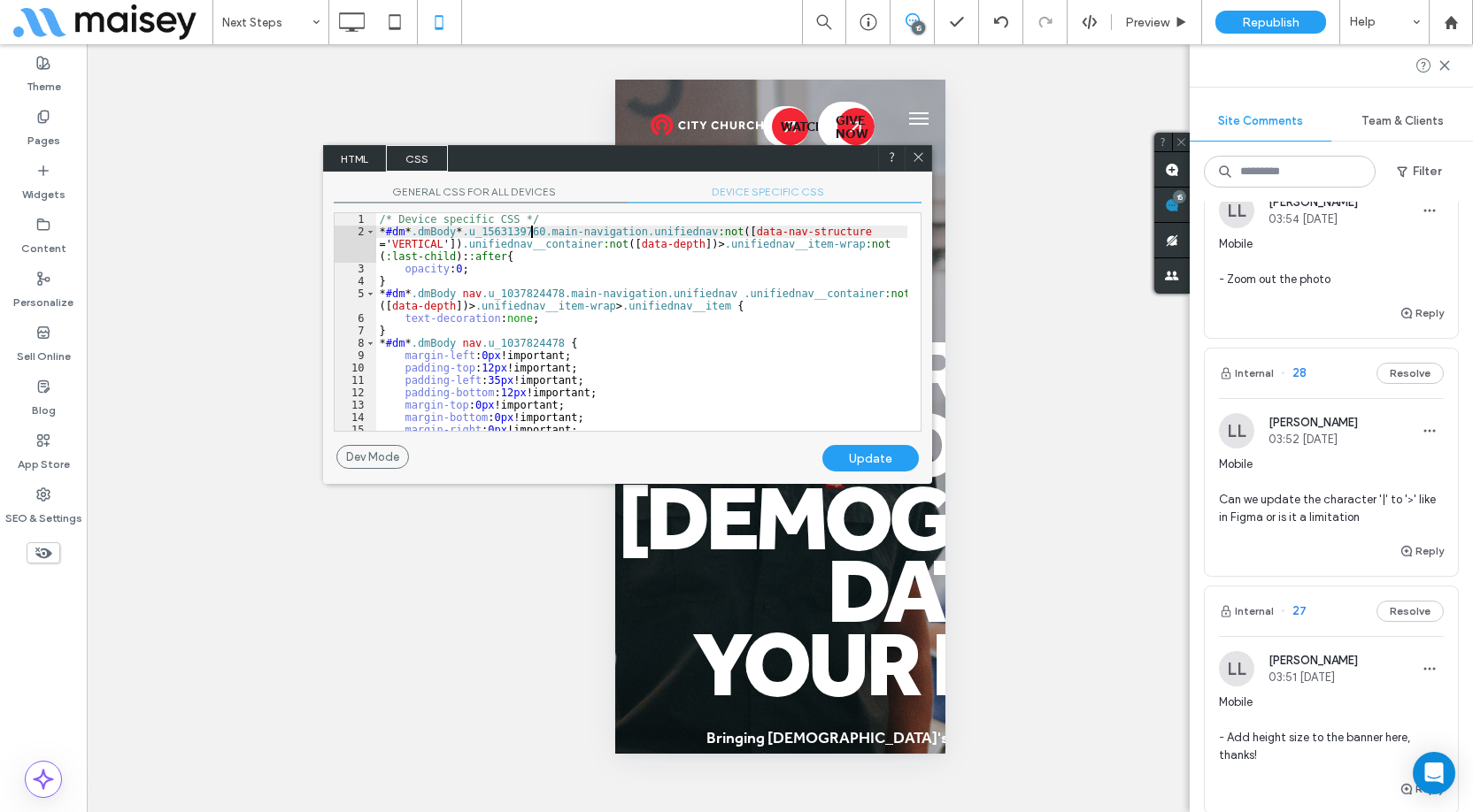
click at [528, 232] on div "/* Device specific CSS */ * #dm * .dmBody * .u_1563139760.main-navigation.unifi…" at bounding box center [641, 335] width 531 height 242
click at [873, 457] on div "Update" at bounding box center [870, 459] width 97 height 26
click at [922, 160] on icon at bounding box center [918, 157] width 13 height 13
